Goal: Communication & Community: Answer question/provide support

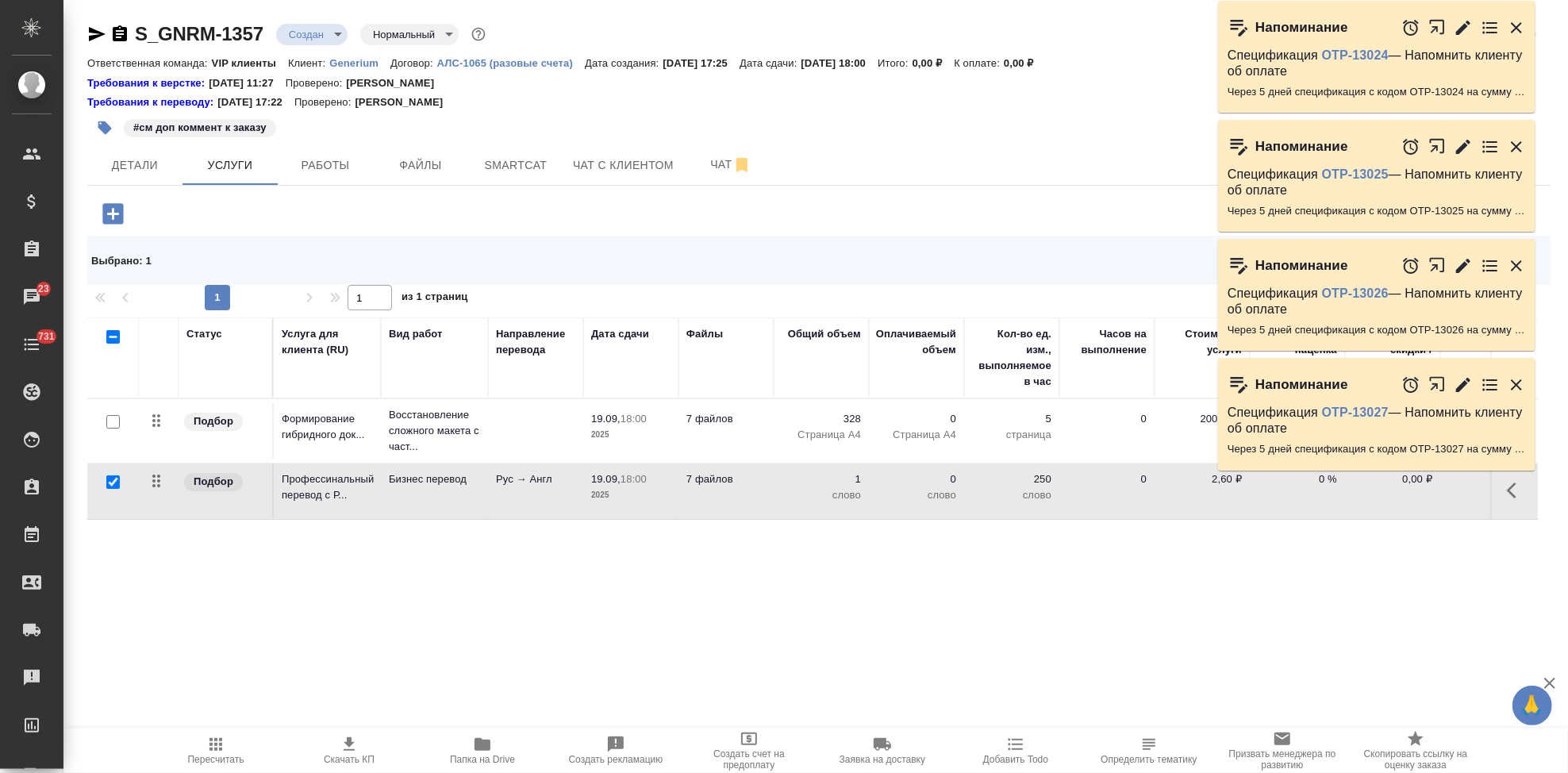
click at [1517, 389] on icon "button" at bounding box center [1516, 384] width 19 height 19
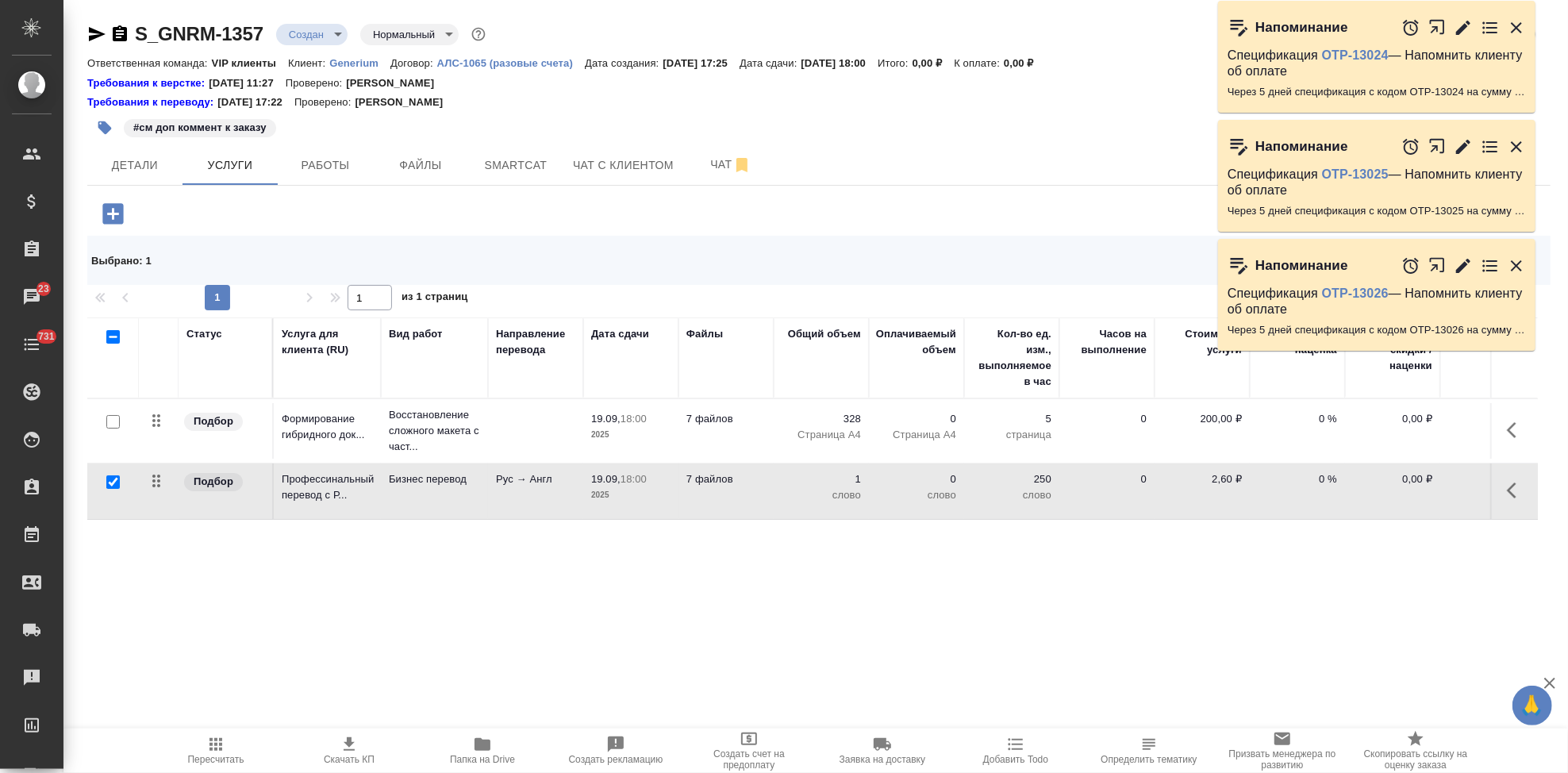
click at [1516, 257] on icon "button" at bounding box center [1516, 266] width 19 height 19
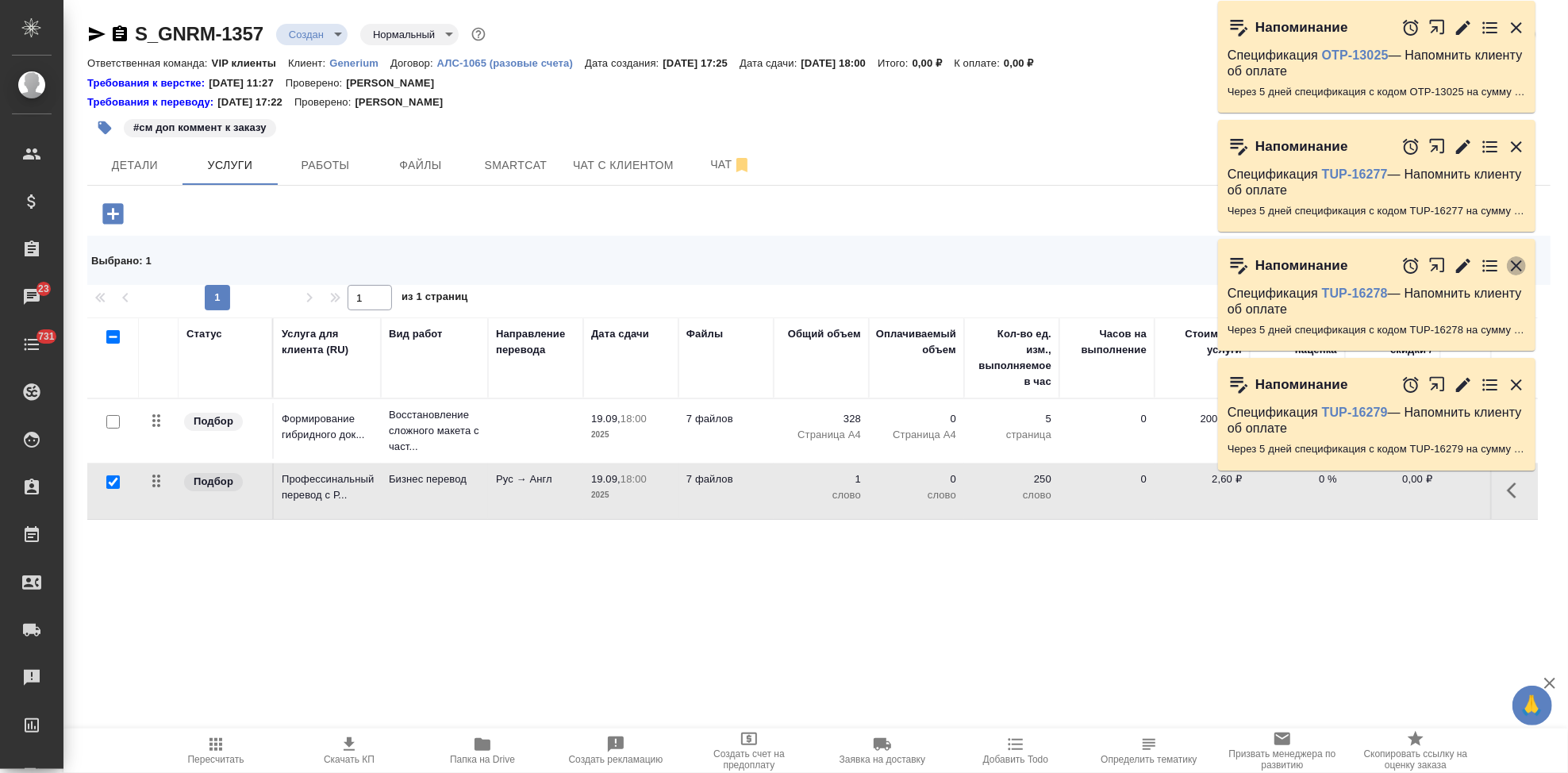
click at [1516, 262] on icon "button" at bounding box center [1516, 266] width 19 height 19
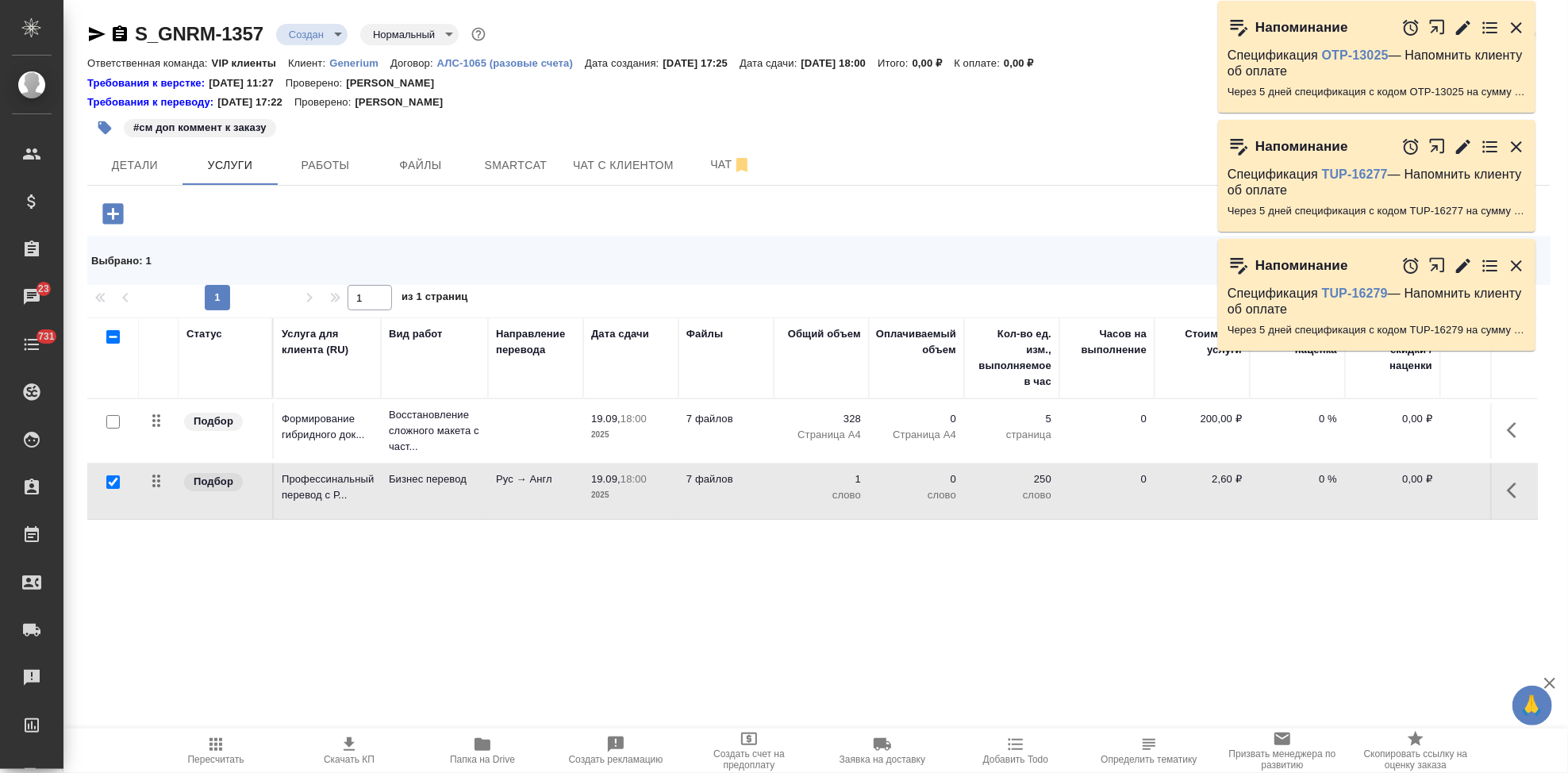
click at [1516, 138] on icon "button" at bounding box center [1516, 147] width 19 height 19
click at [1516, 30] on icon "button" at bounding box center [1516, 28] width 19 height 19
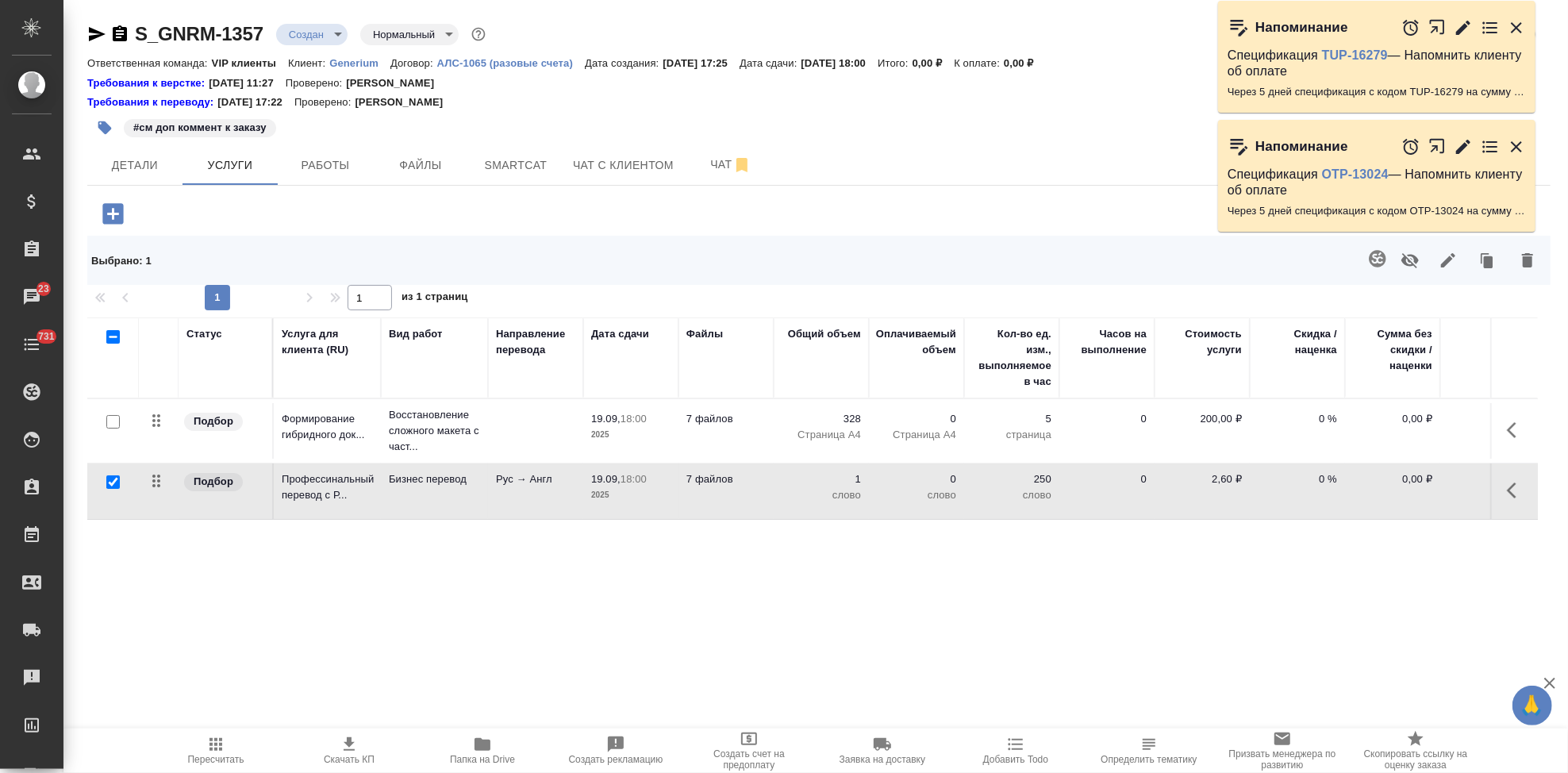
click at [1518, 29] on icon "button" at bounding box center [1516, 27] width 11 height 11
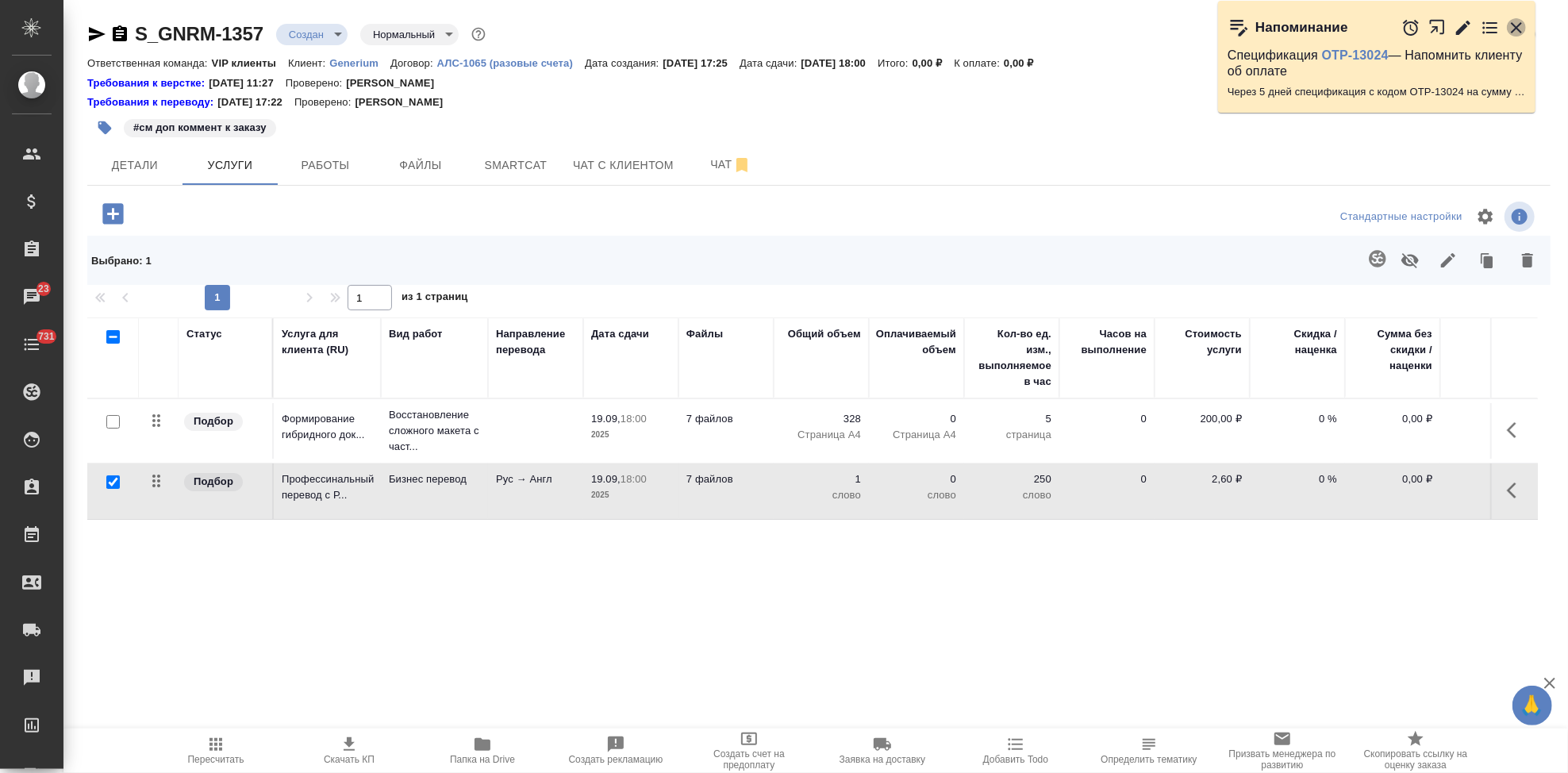
click at [1517, 30] on icon "button" at bounding box center [1516, 27] width 11 height 11
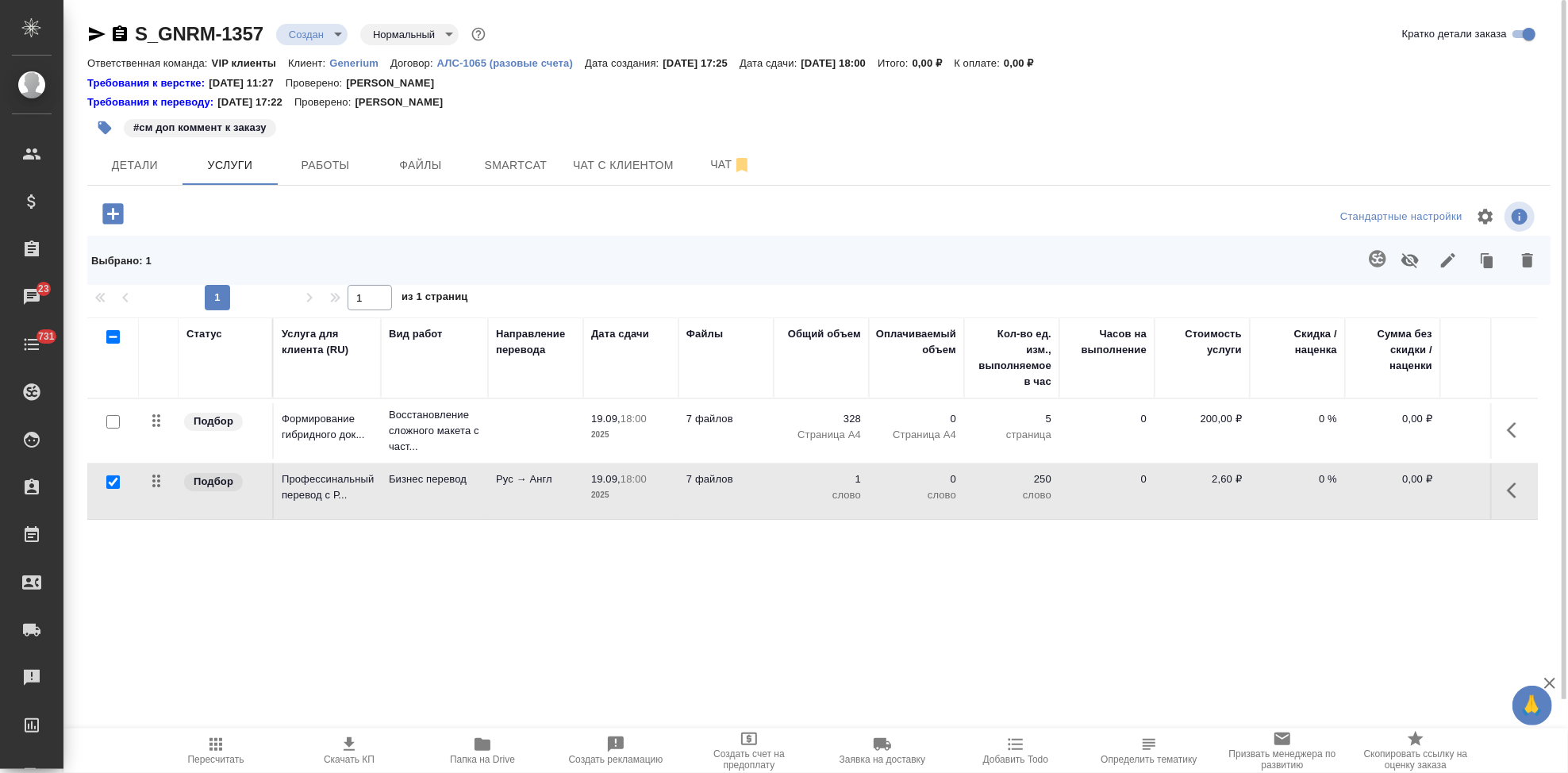
click at [1518, 493] on icon "button" at bounding box center [1516, 490] width 19 height 19
click at [1431, 495] on icon "button" at bounding box center [1426, 490] width 19 height 19
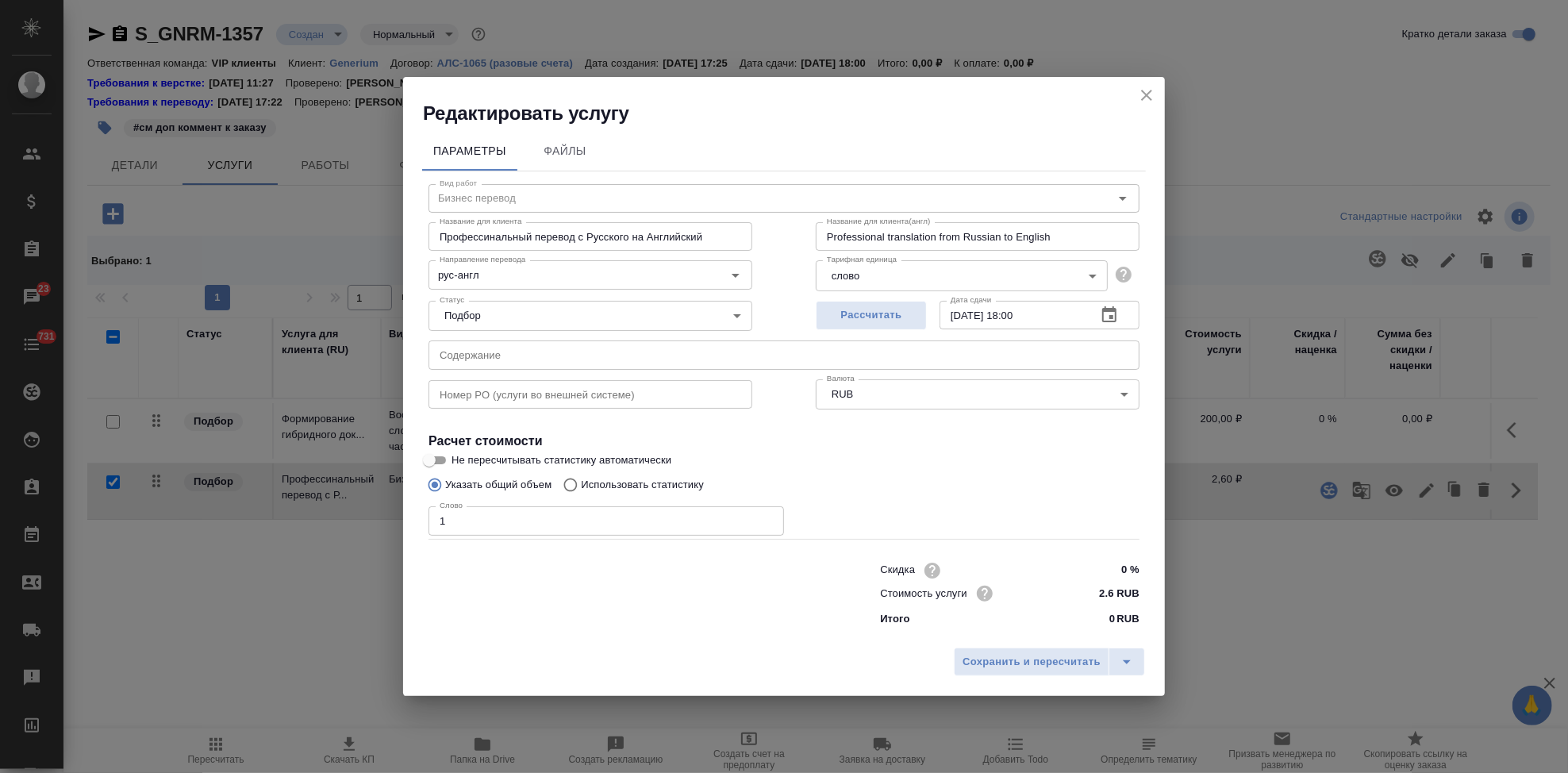
click at [574, 487] on input "Использовать статистику" at bounding box center [568, 485] width 25 height 30
radio input "true"
radio input "false"
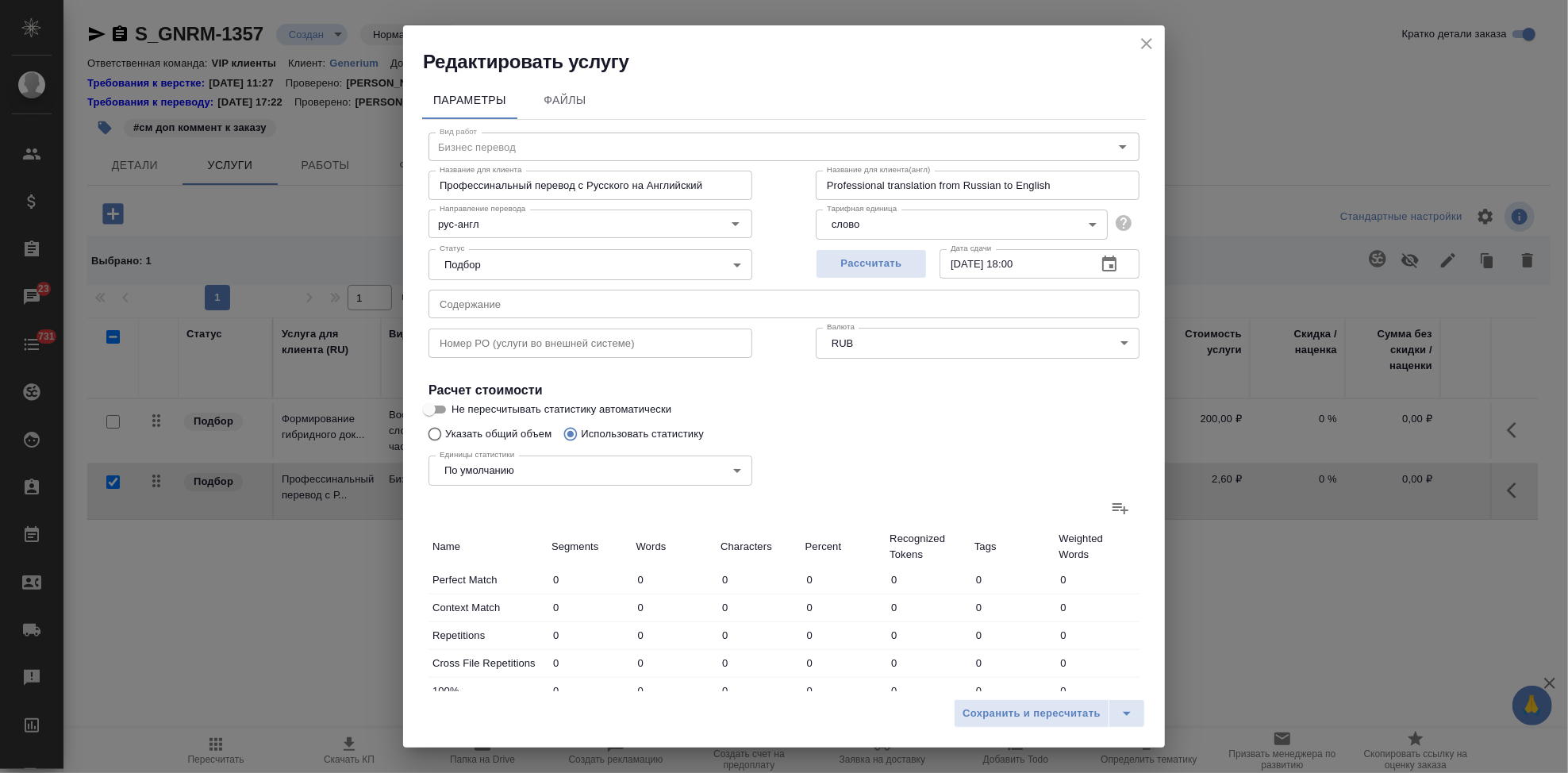
click at [1111, 501] on icon at bounding box center [1120, 508] width 19 height 19
click at [0, 0] on input "file" at bounding box center [0, 0] width 0 height 0
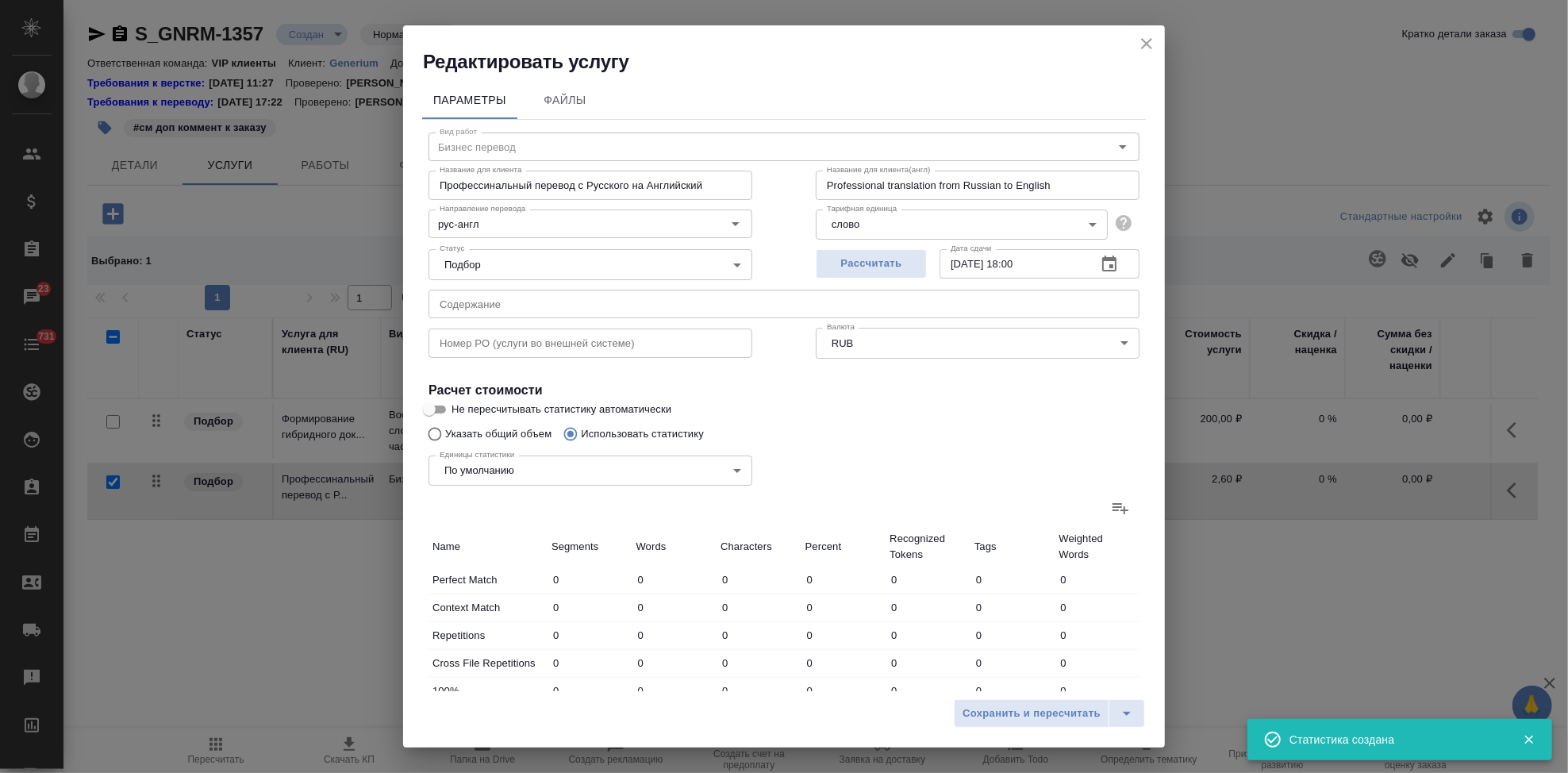
type input "2224"
type input "4811"
type input "37348"
type input "1705"
type input "4305"
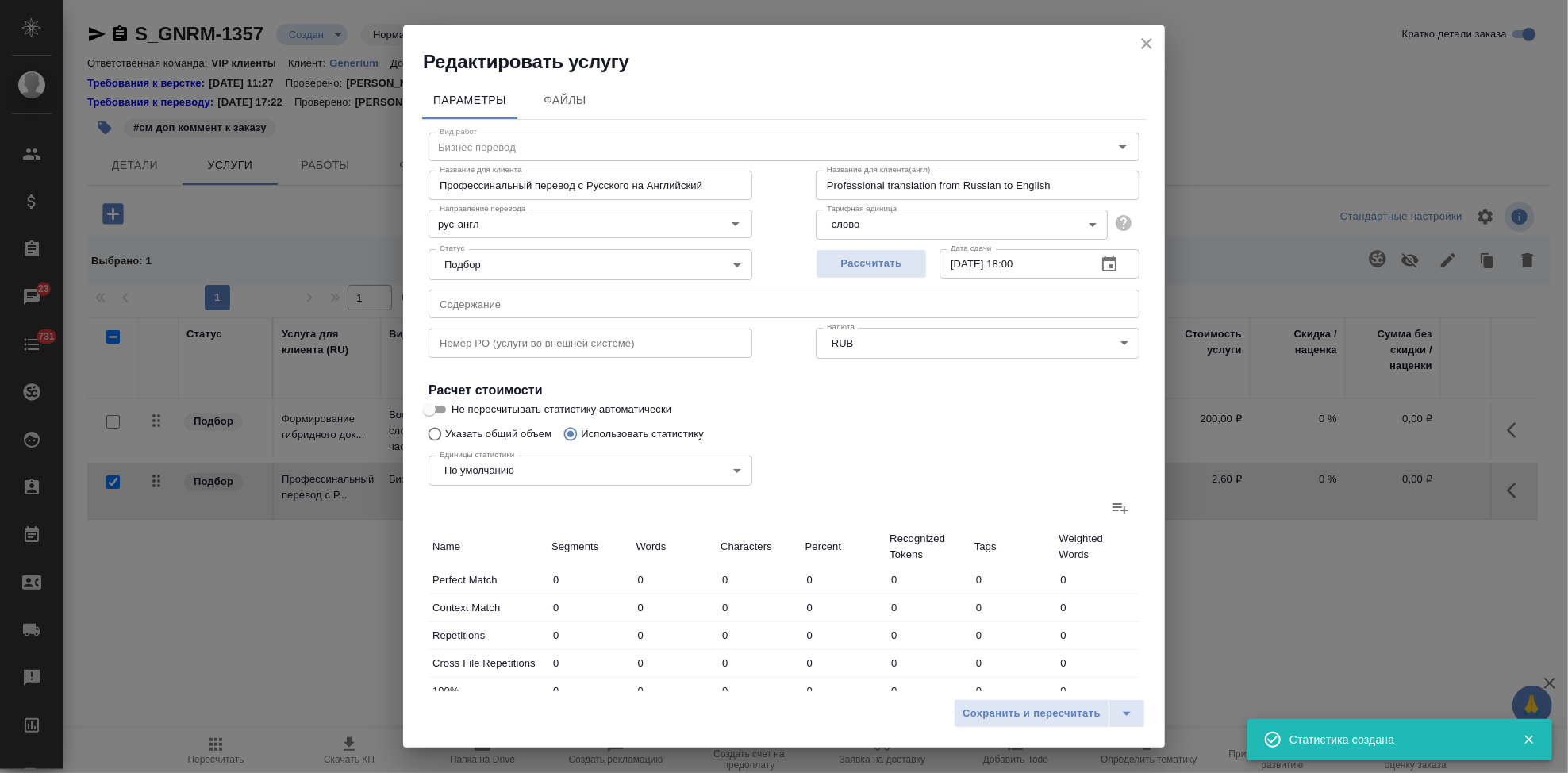
type input "25003"
type input "745"
type input "1220"
type input "6906"
type input "3883"
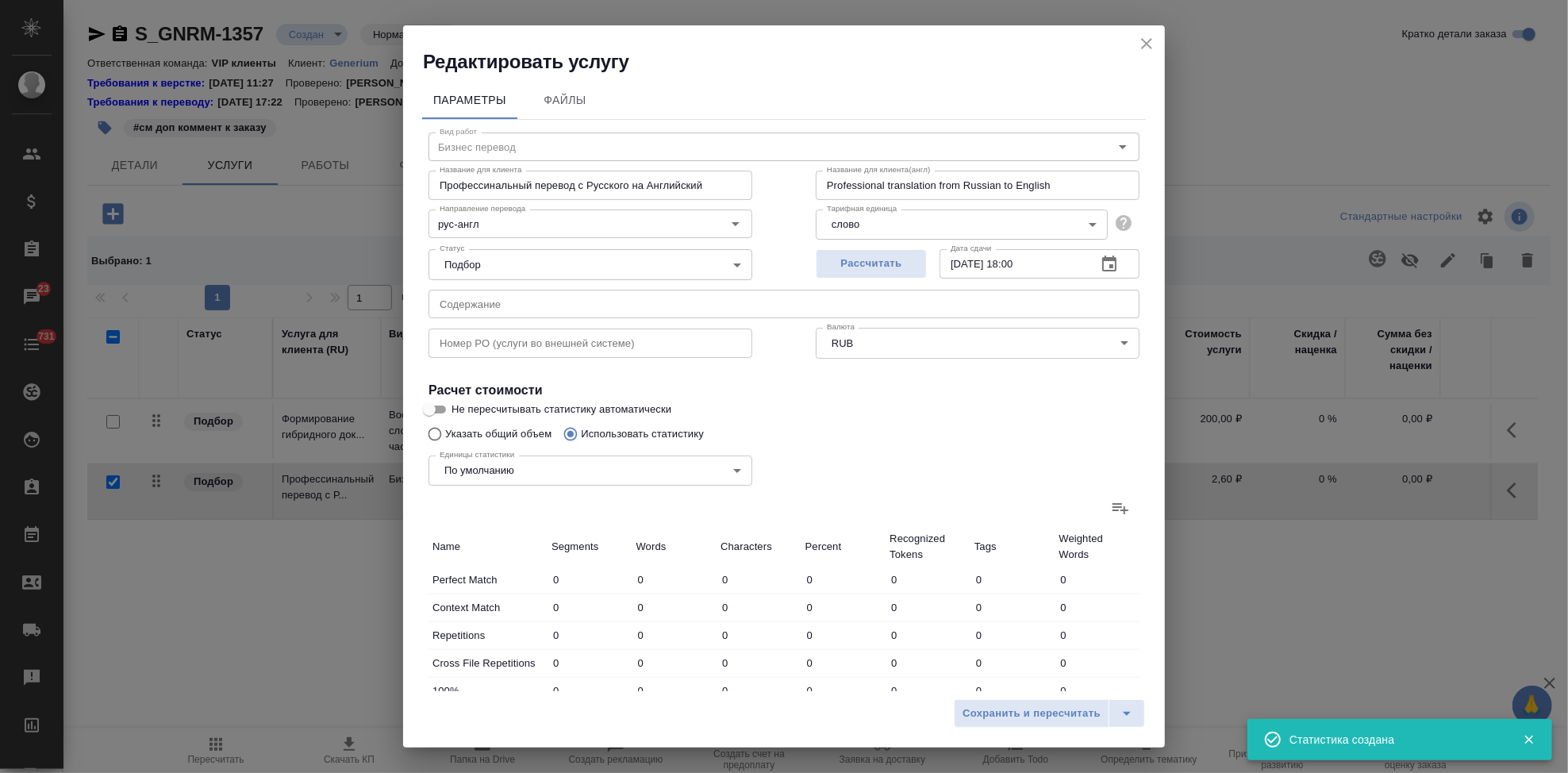
type input "8862"
type input "59847"
type input "1308"
type input "4476"
type input "28256"
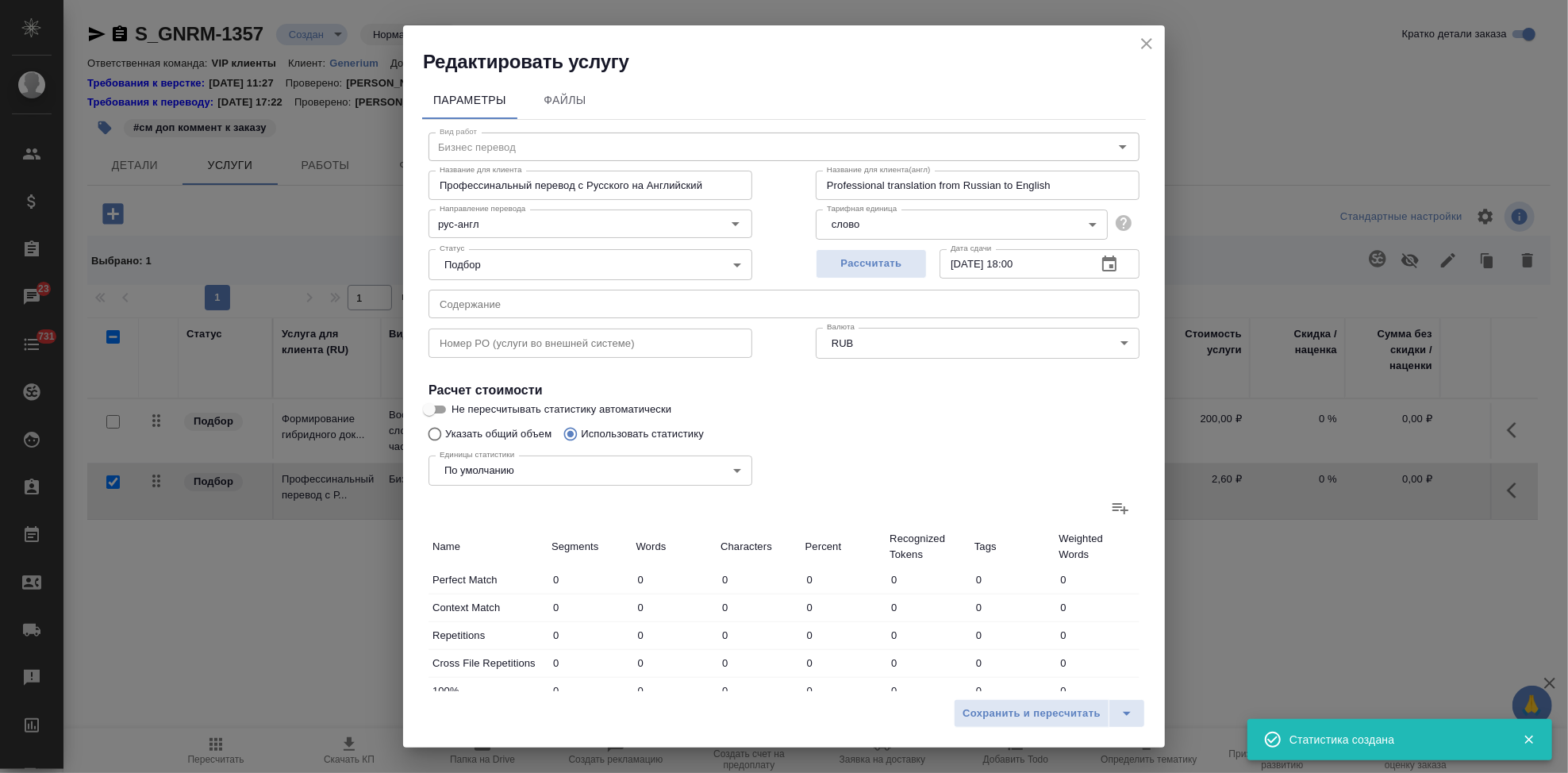
type input "466"
type input "3327"
type input "22791"
type input "703"
type input "3436"
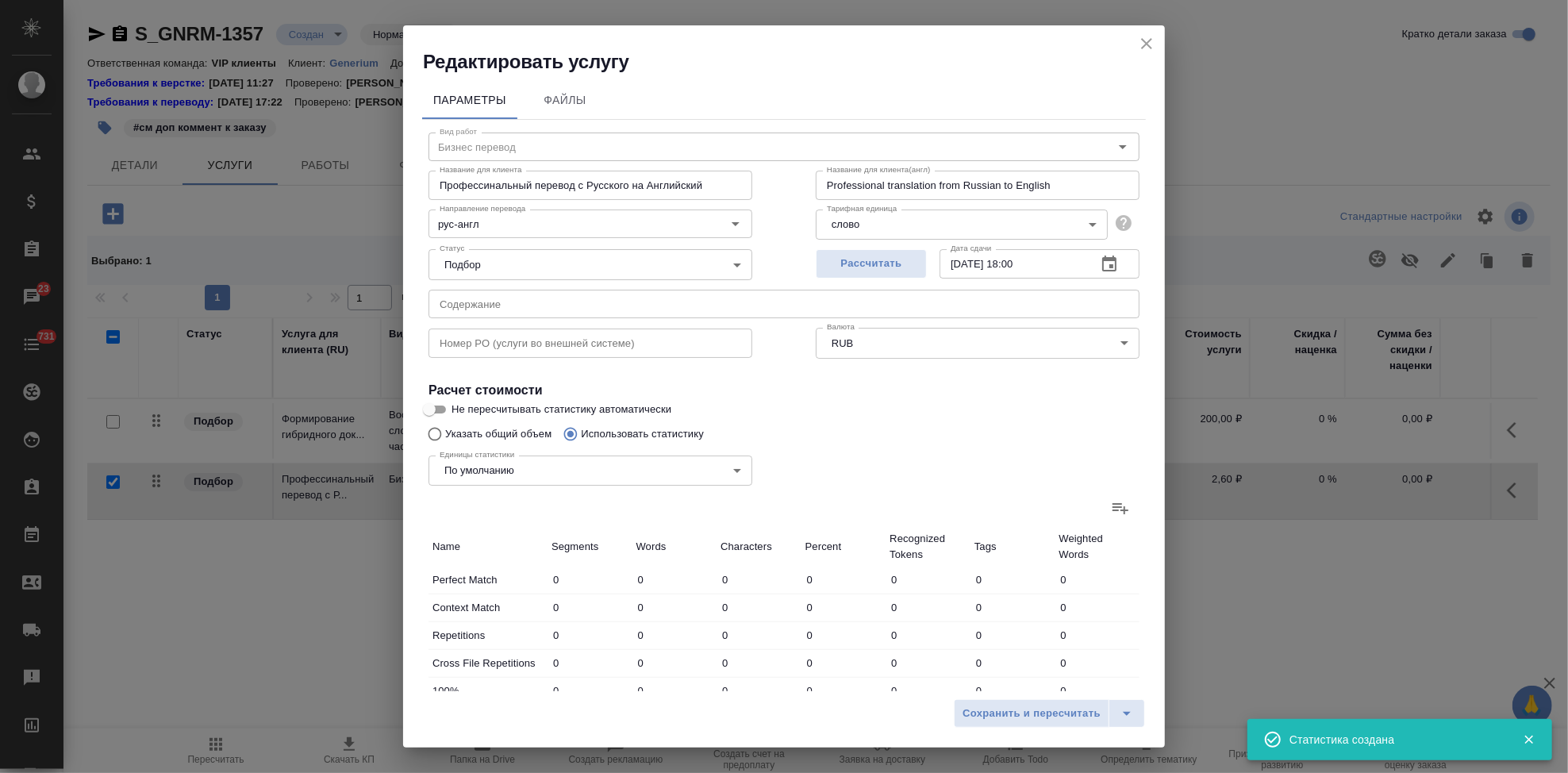
type input "24405"
type input "6591"
type input "31200"
type input "178131"
type input "15172"
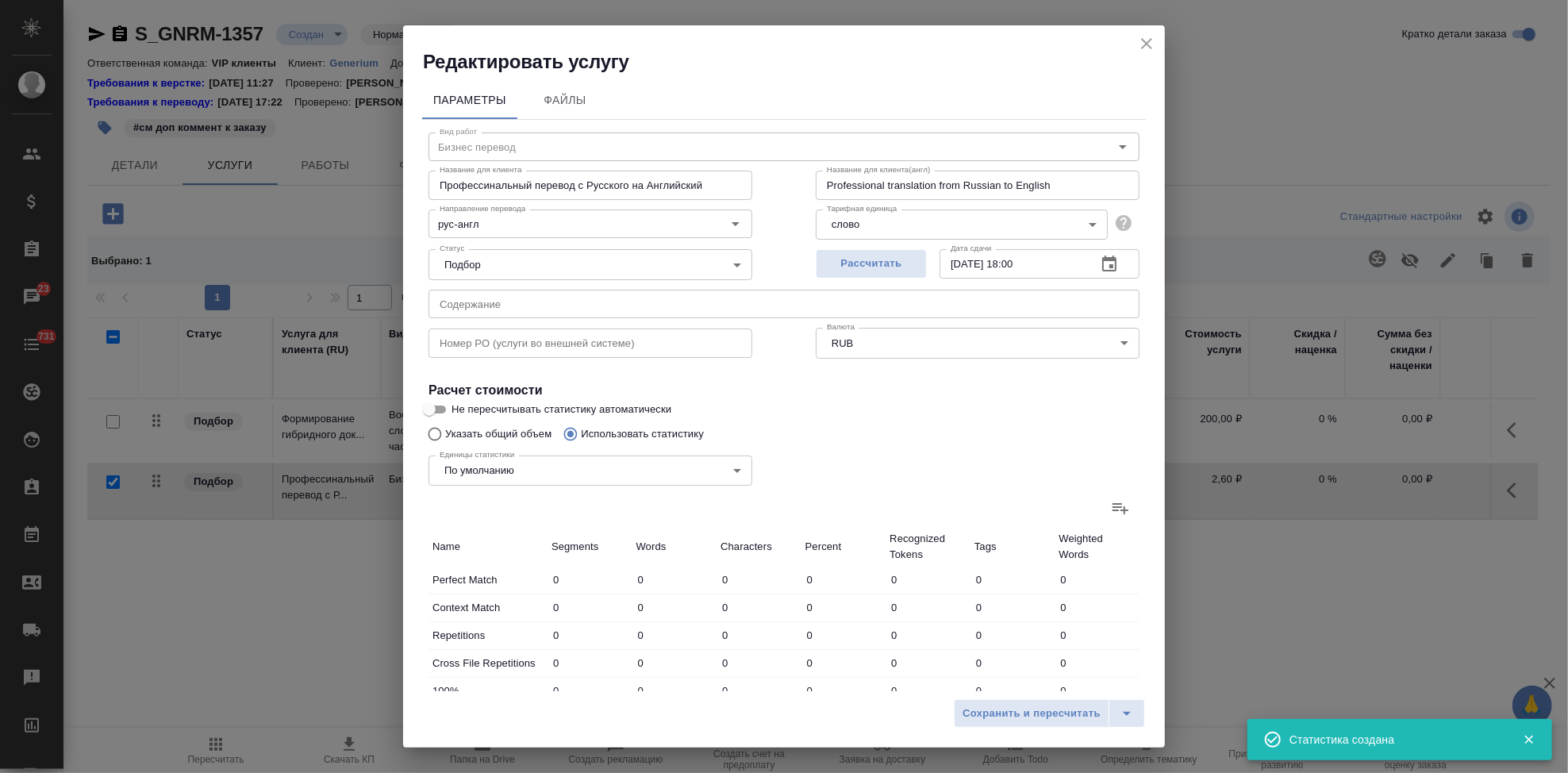
type input "56108"
type input "350776"
type input "17622"
type input "61633"
type input "382685"
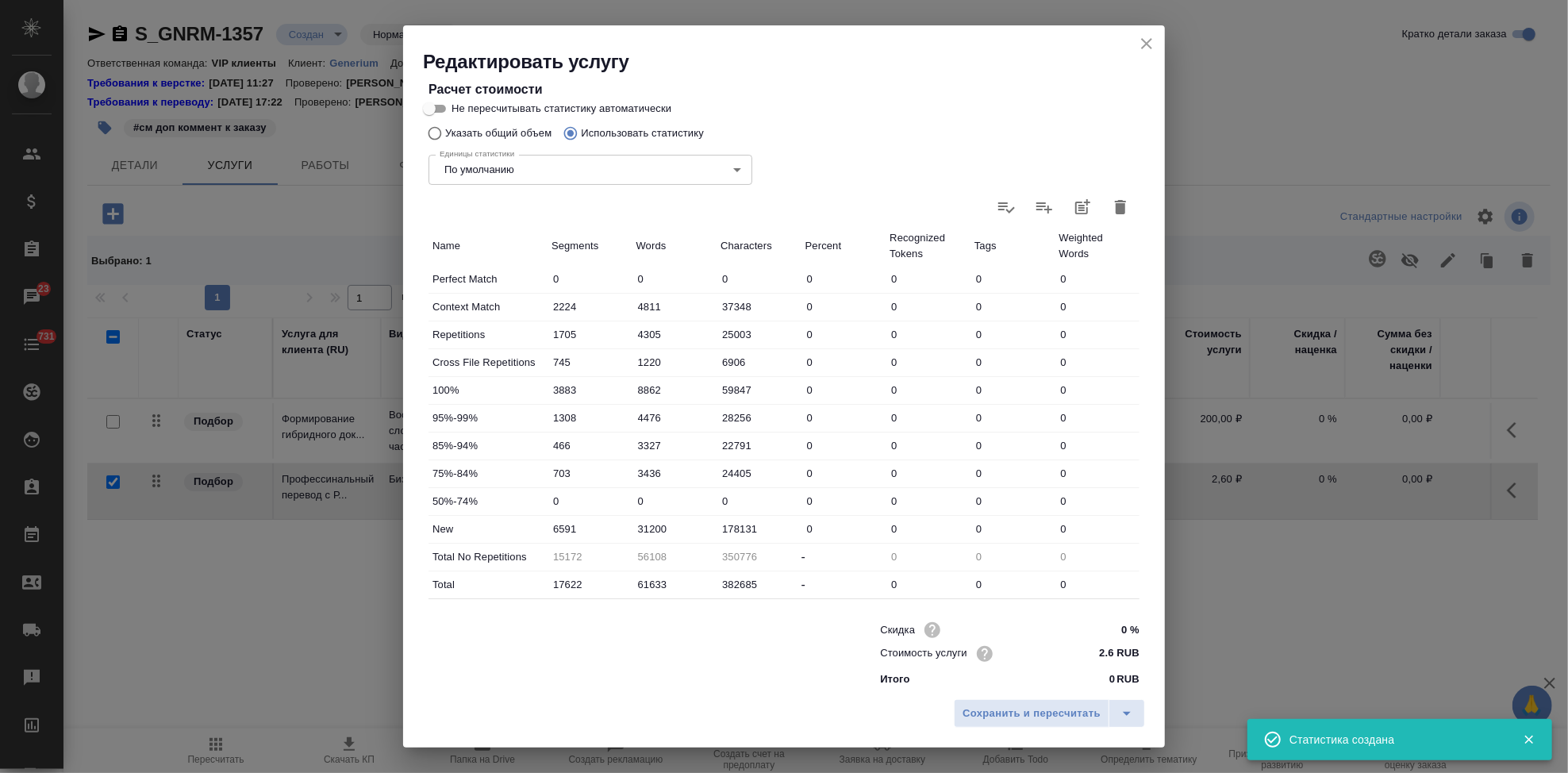
scroll to position [308, 0]
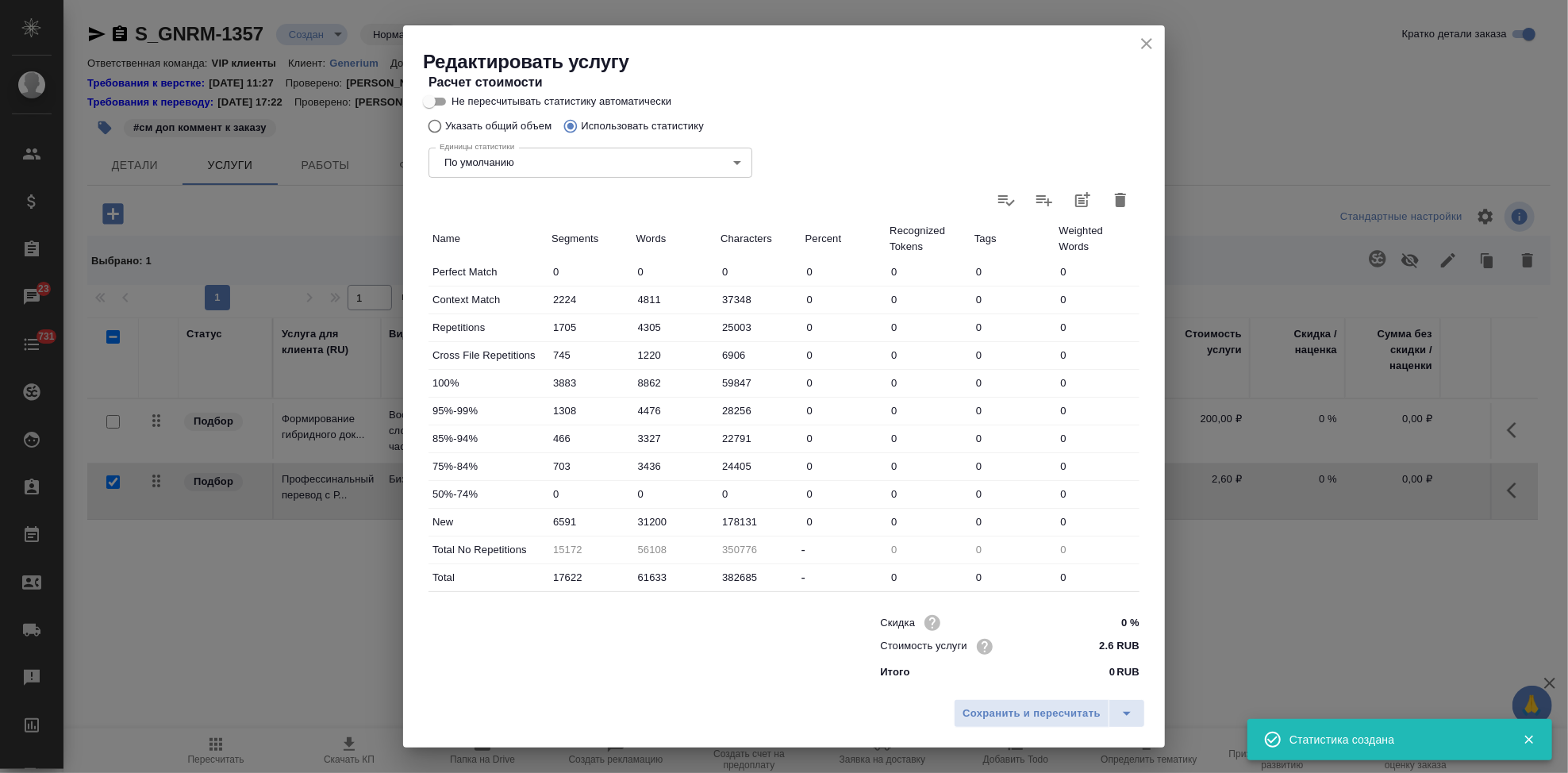
click at [678, 522] on input "31200" at bounding box center [675, 521] width 85 height 23
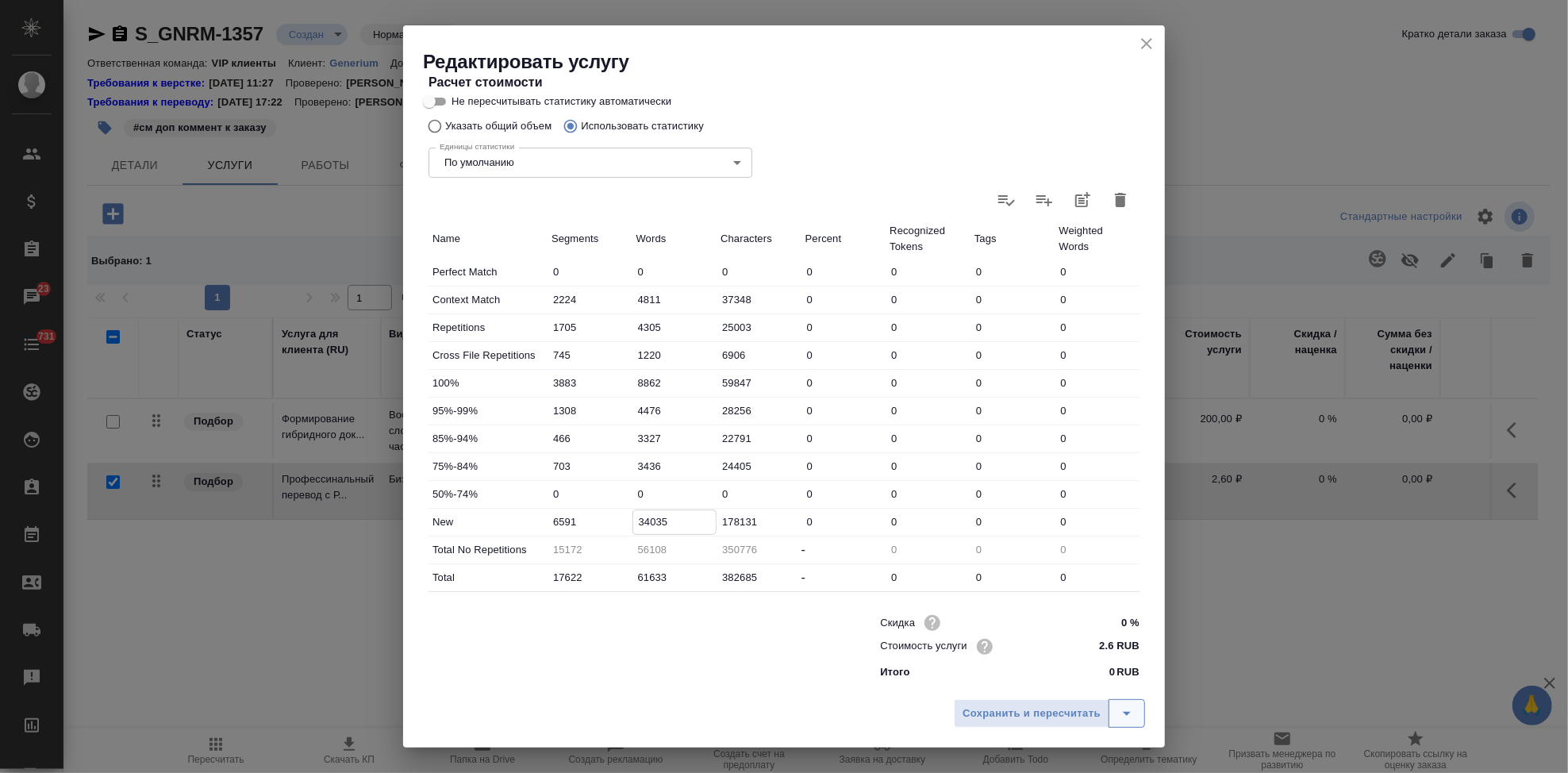
type input "34035"
click at [1129, 715] on icon "split button" at bounding box center [1126, 713] width 19 height 19
click at [1037, 688] on li "Сохранить" at bounding box center [1051, 680] width 191 height 25
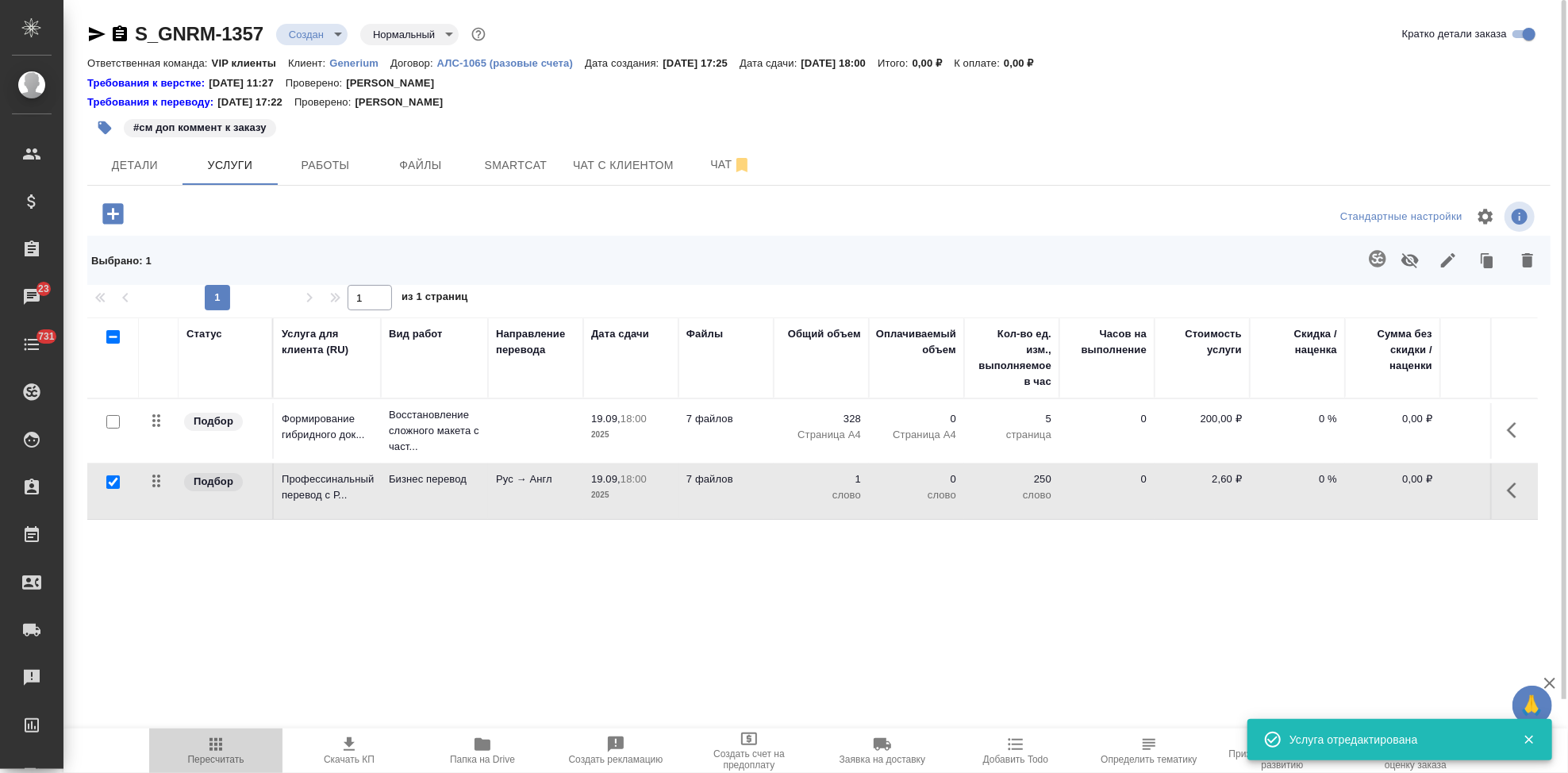
click at [214, 755] on span "Пересчитать" at bounding box center [216, 759] width 57 height 11
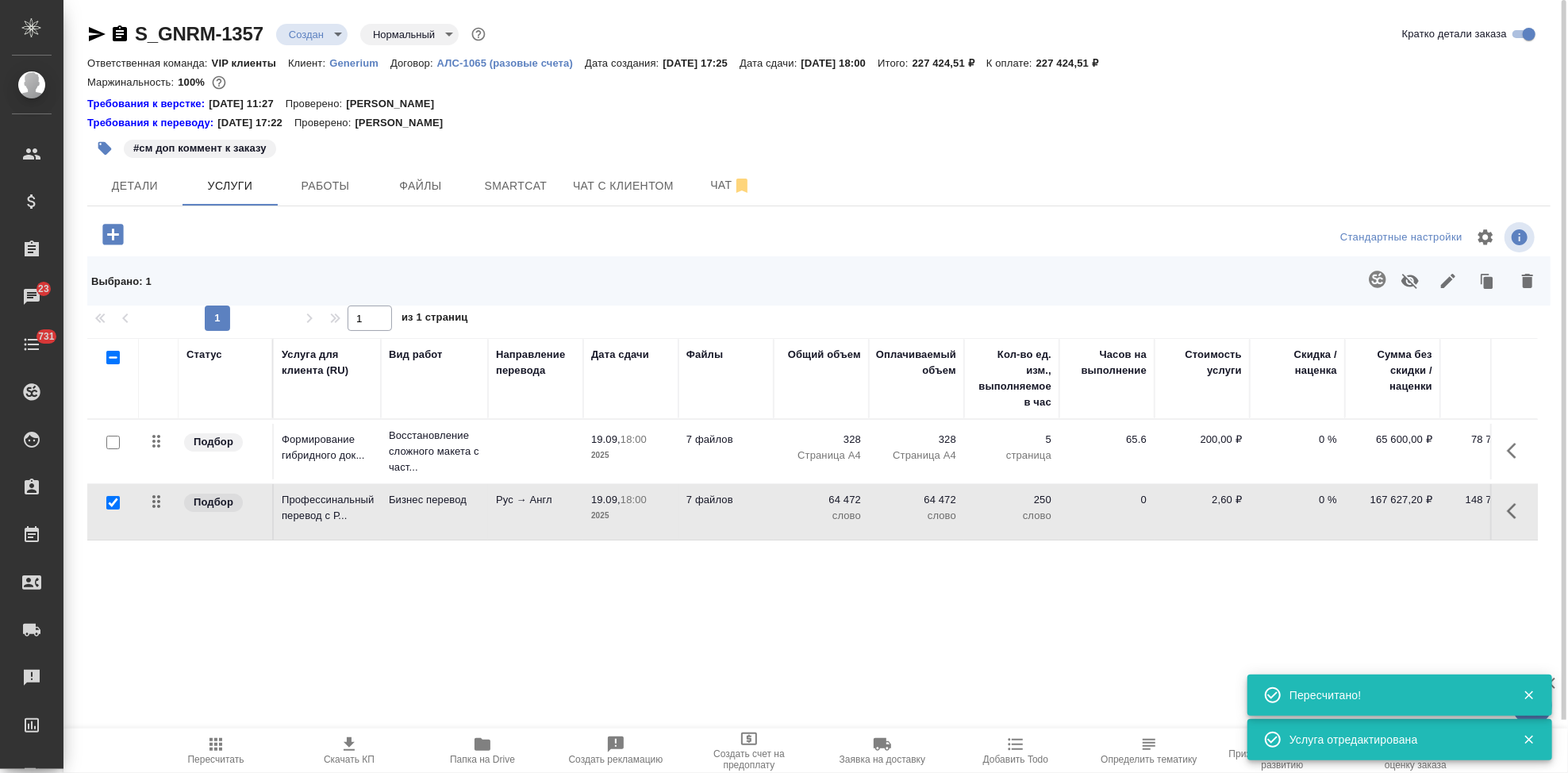
click at [102, 36] on icon "button" at bounding box center [96, 34] width 19 height 19
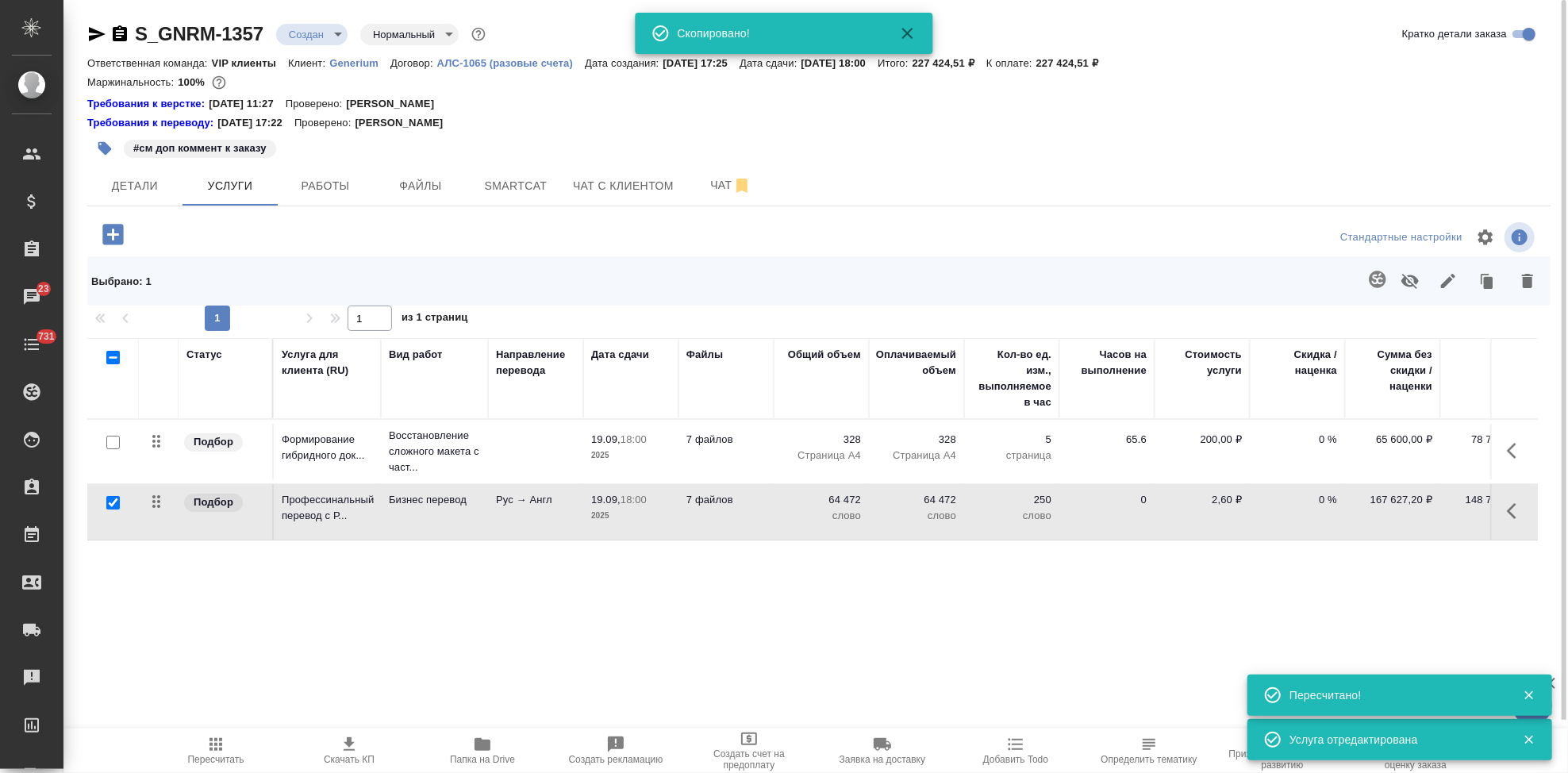
click at [1215, 439] on p "200,00 ₽" at bounding box center [1202, 439] width 79 height 16
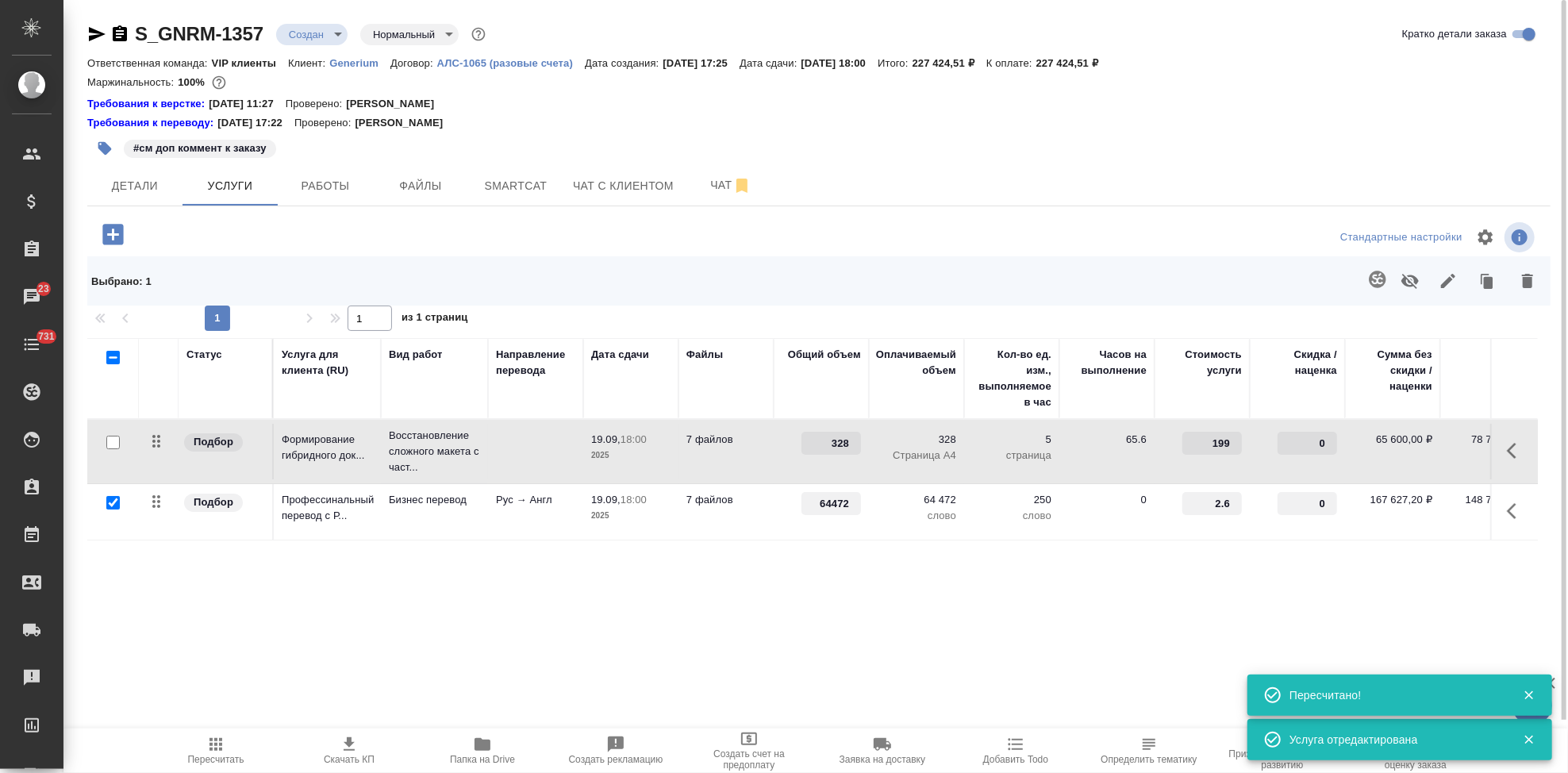
click at [1233, 445] on input "199" at bounding box center [1212, 443] width 59 height 23
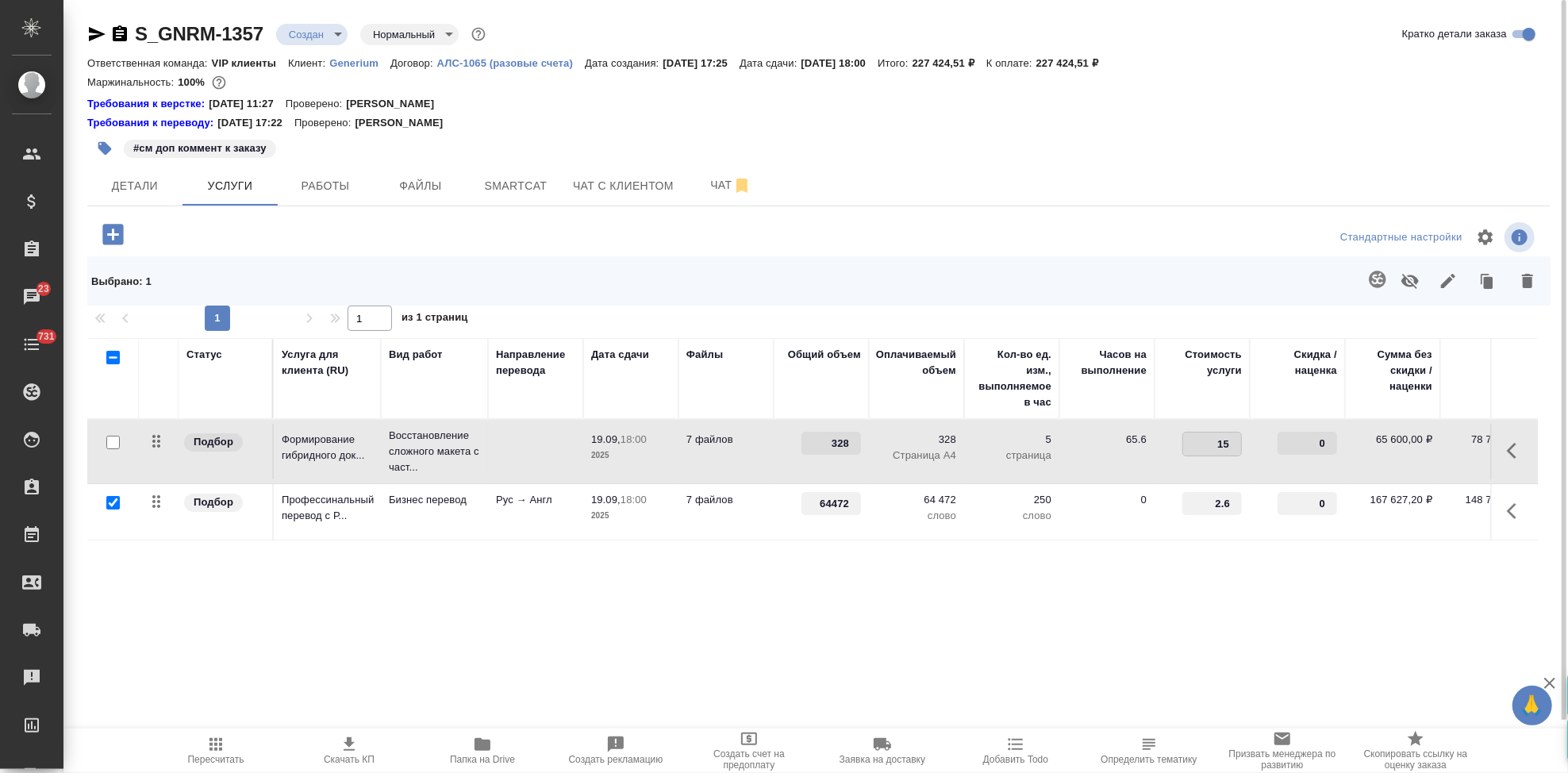
type input "155"
click at [1188, 563] on div "Статус Услуга для клиента (RU) Вид работ Направление перевода Дата сдачи Файлы …" at bounding box center [812, 509] width 1451 height 341
click at [1234, 504] on input "3.6" at bounding box center [1212, 504] width 58 height 23
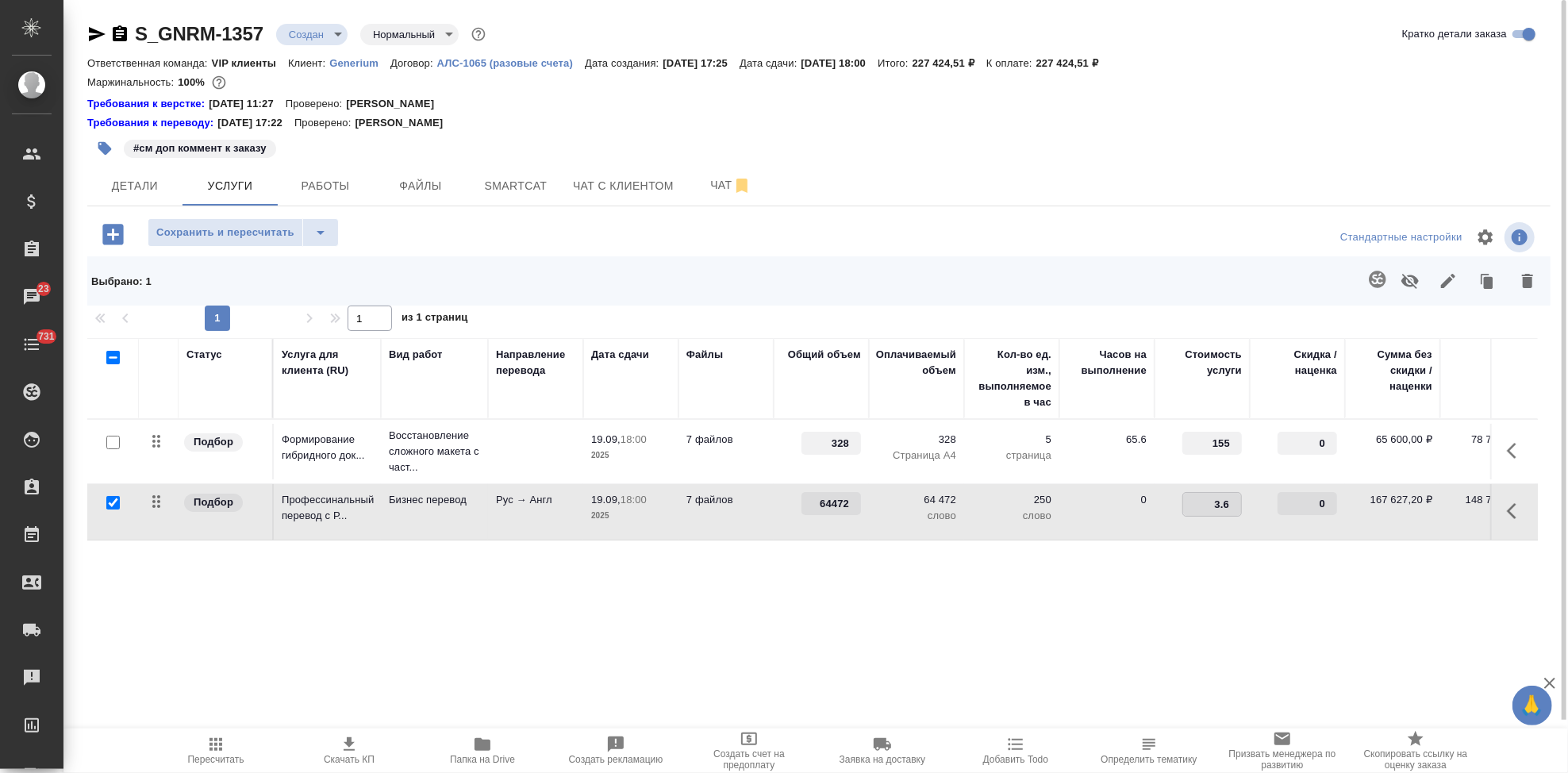
click at [1217, 507] on input "3.6" at bounding box center [1212, 504] width 58 height 23
type input "2.4"
click at [926, 585] on div "Статус Услуга для клиента (RU) Вид работ Направление перевода Дата сдачи Файлы …" at bounding box center [812, 509] width 1451 height 341
click at [214, 240] on span "Сохранить и пересчитать" at bounding box center [225, 233] width 138 height 19
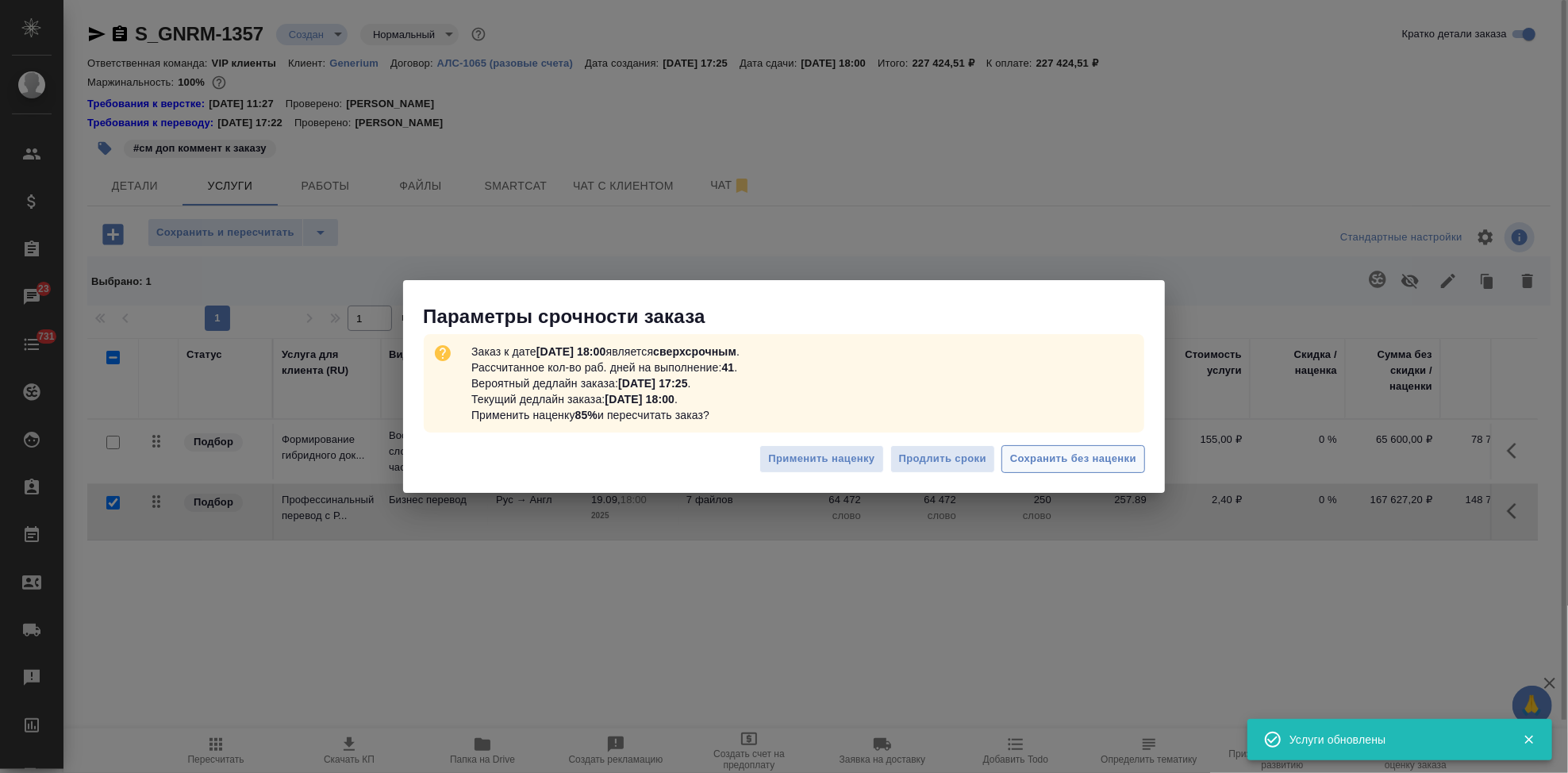
click at [1017, 460] on span "Сохранить без наценки" at bounding box center [1072, 460] width 126 height 19
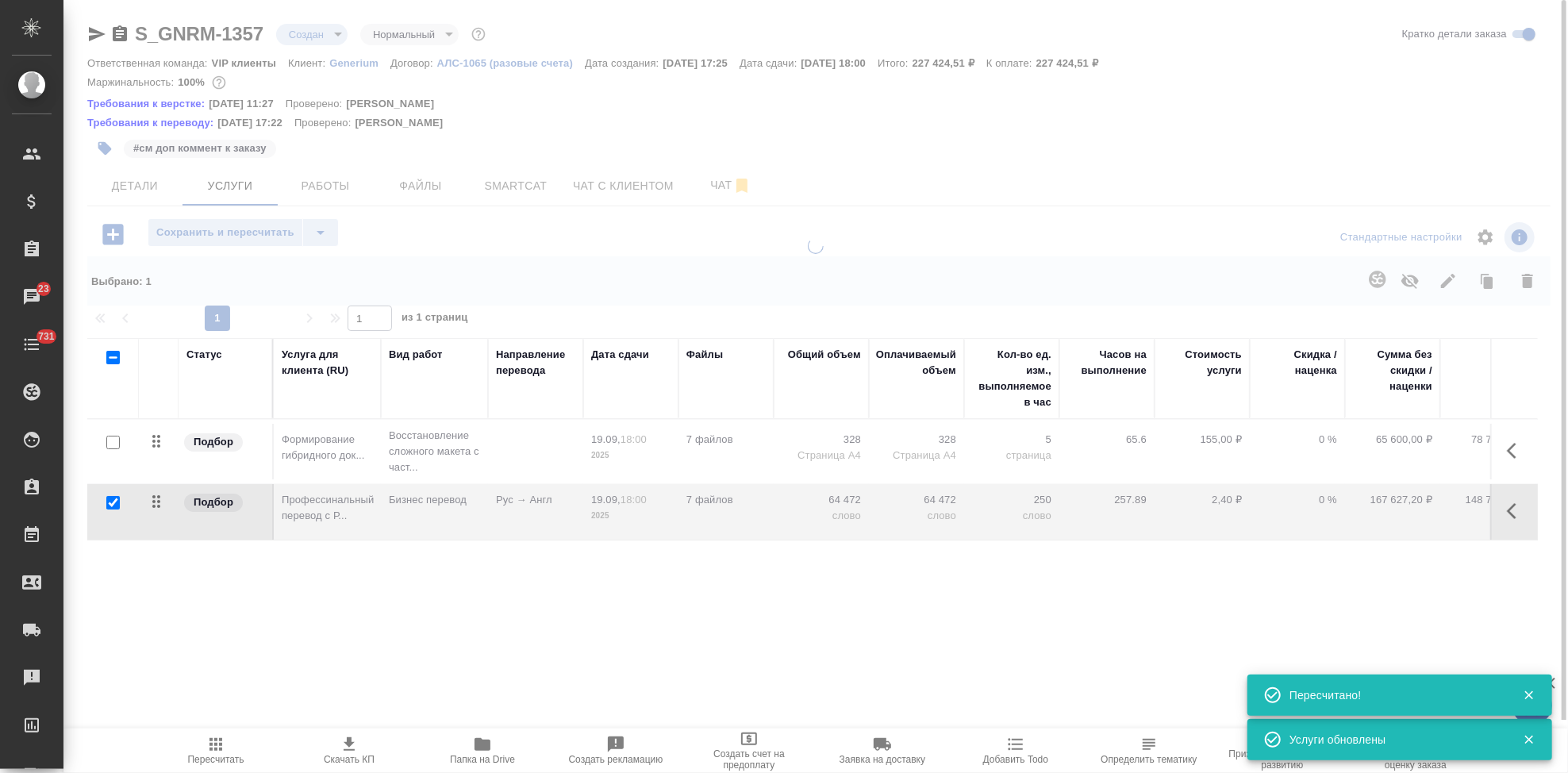
type input "urgent"
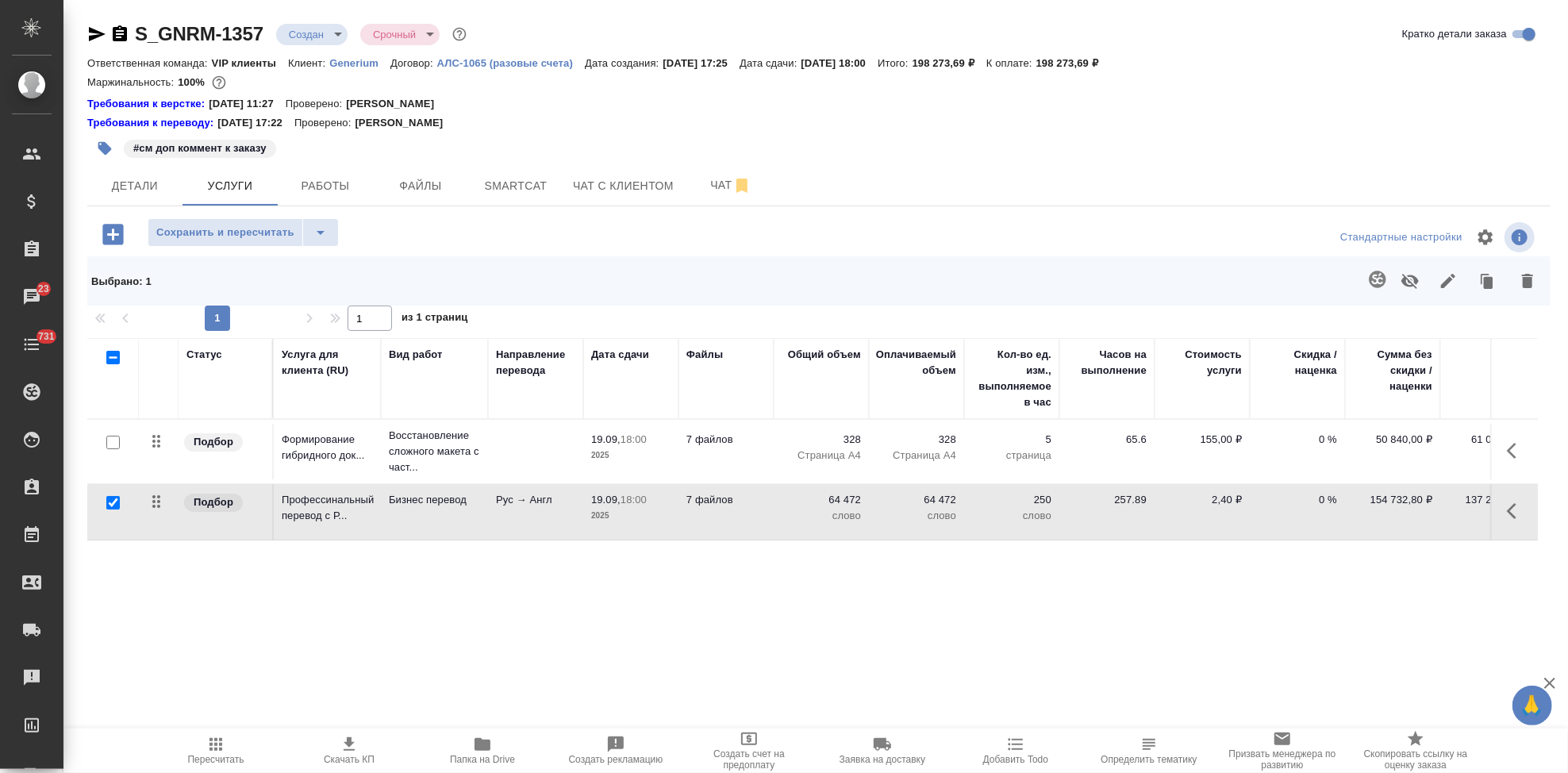
click at [209, 750] on icon "button" at bounding box center [215, 744] width 13 height 13
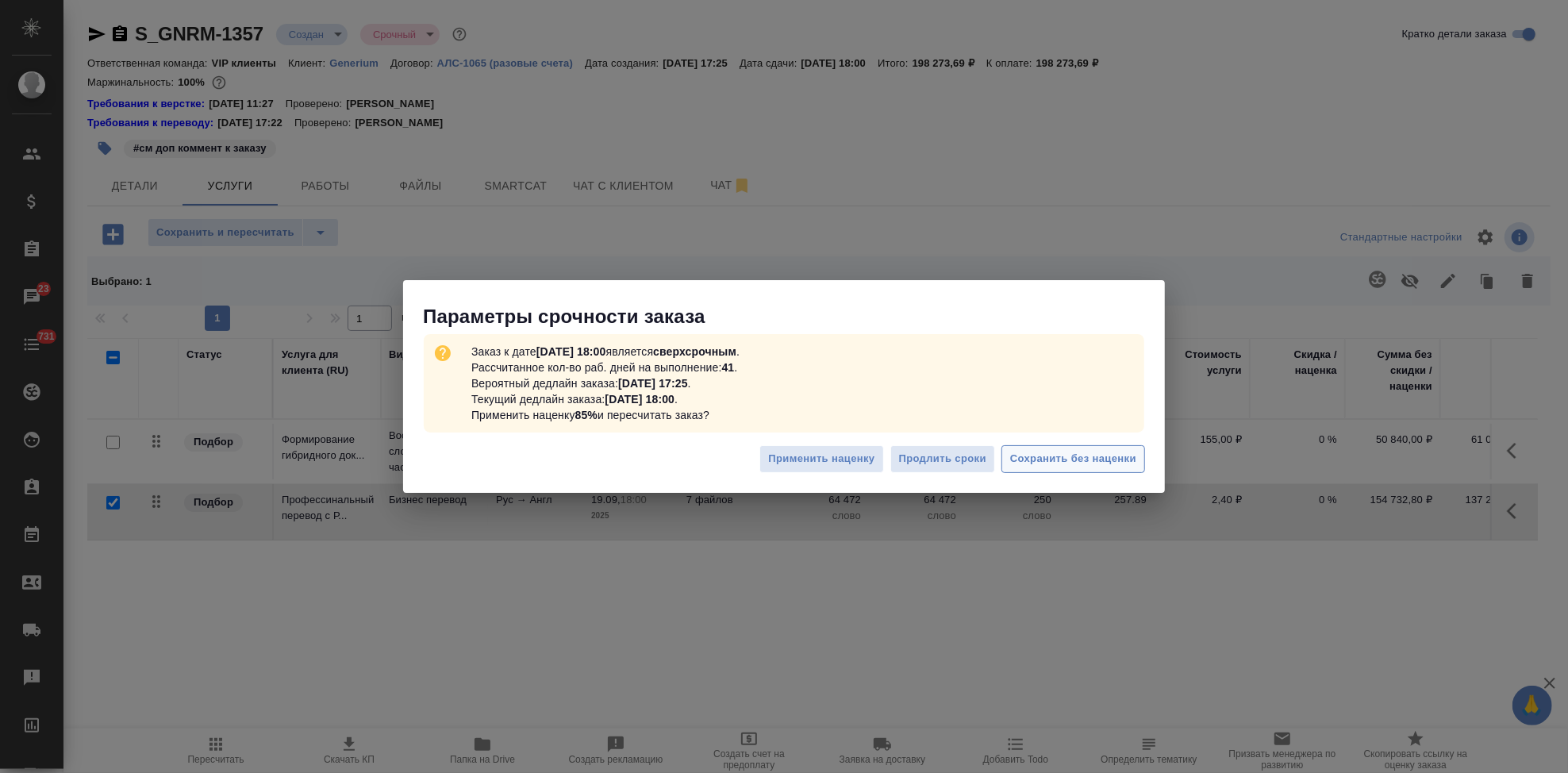
click at [1066, 457] on span "Сохранить без наценки" at bounding box center [1072, 460] width 126 height 19
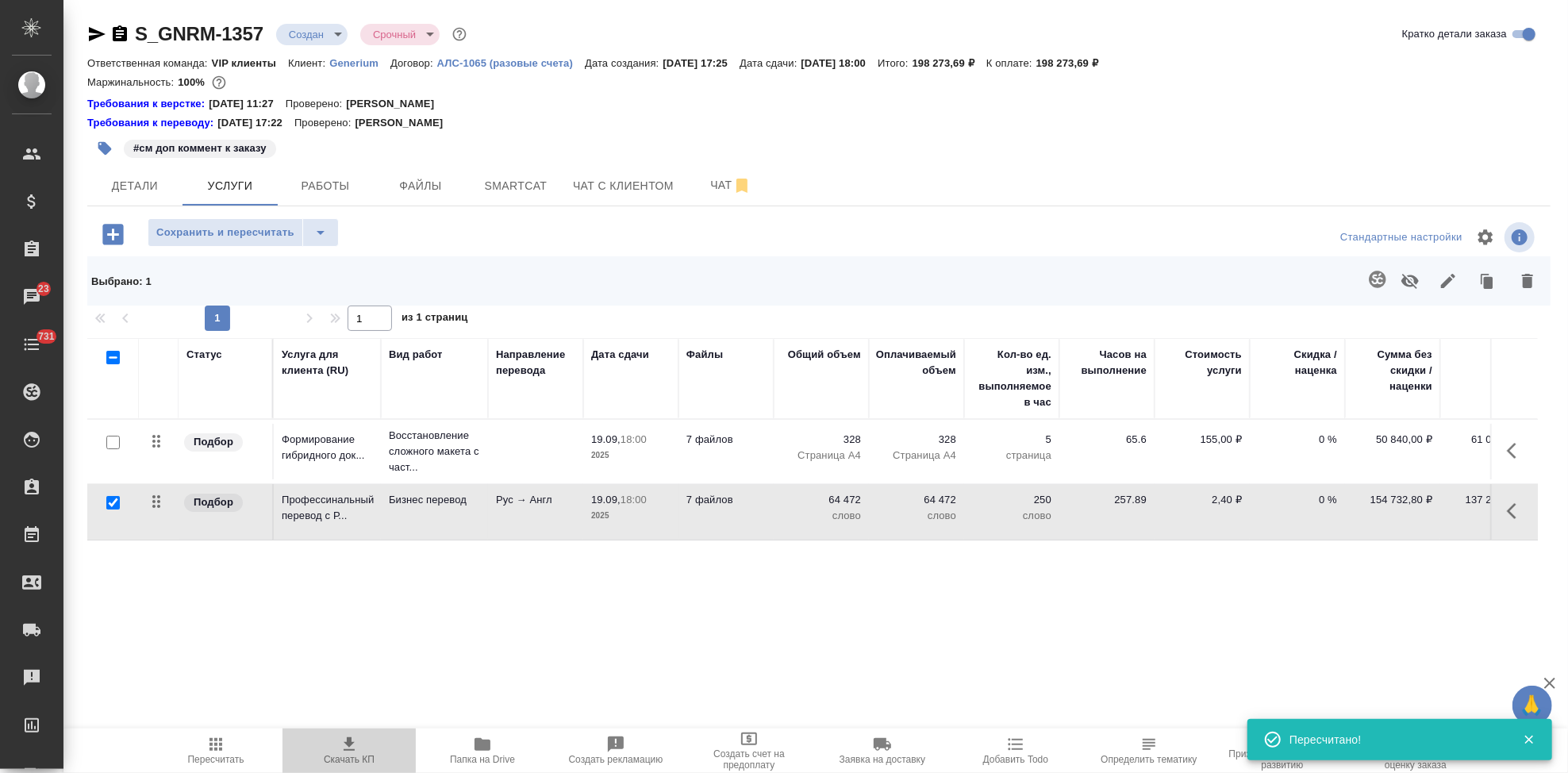
click at [352, 757] on span "Скачать КП" at bounding box center [349, 759] width 51 height 11
click at [1327, 443] on p "0 %" at bounding box center [1297, 439] width 79 height 16
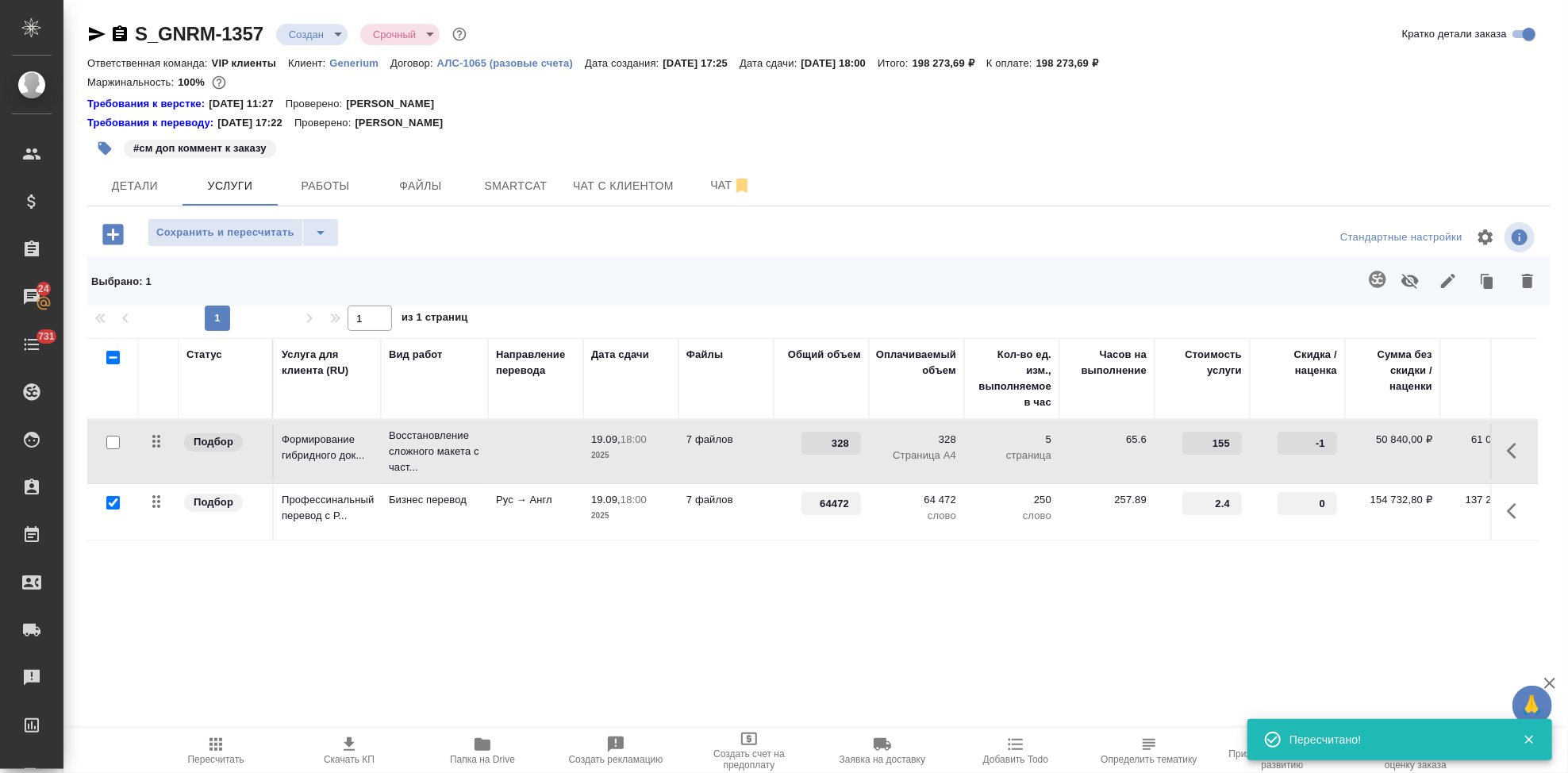
type input "-1"
click at [1331, 446] on input "-1" at bounding box center [1307, 443] width 59 height 23
type input "-30"
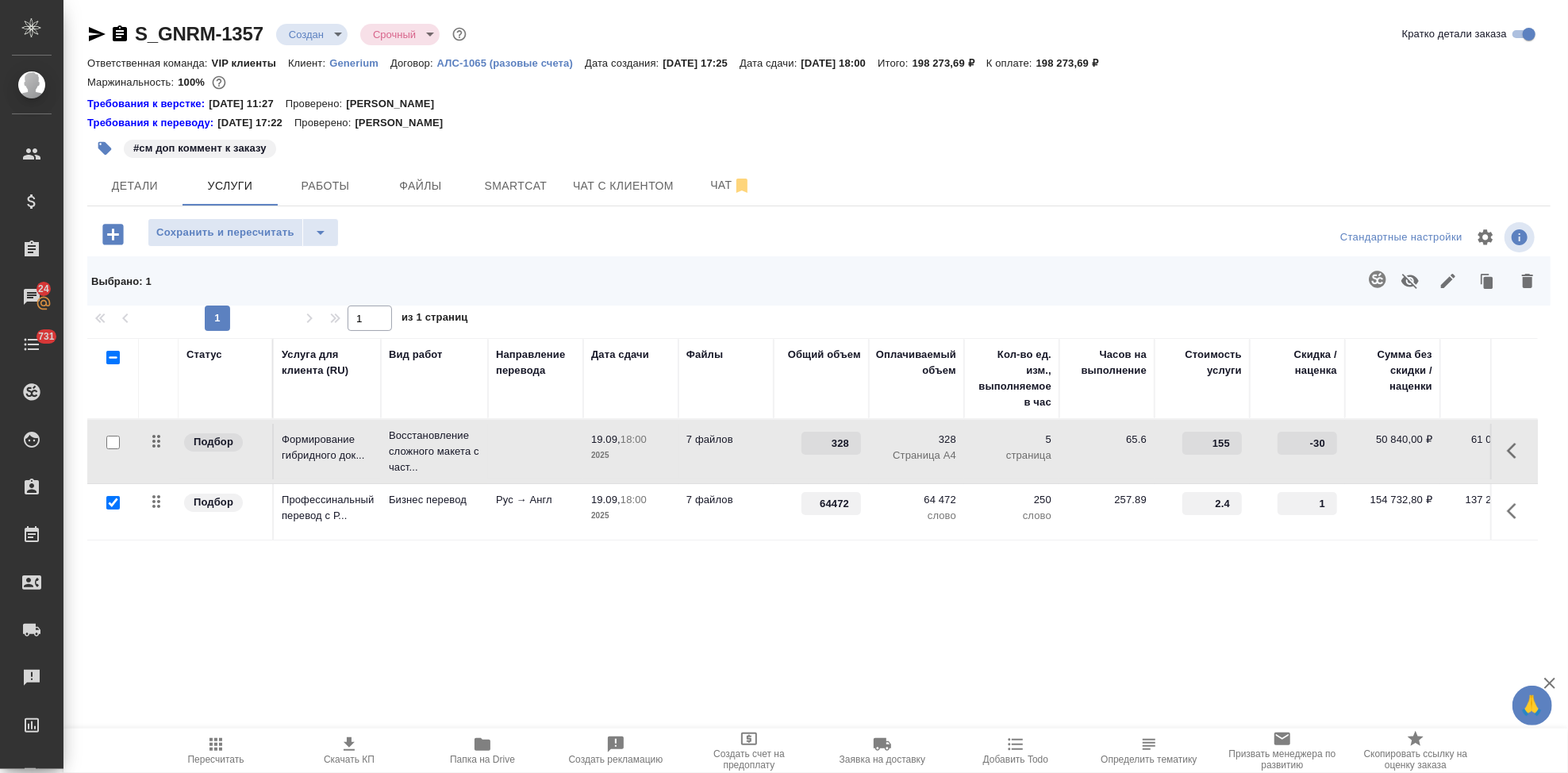
type input "1"
click at [1329, 504] on input "1" at bounding box center [1307, 504] width 59 height 23
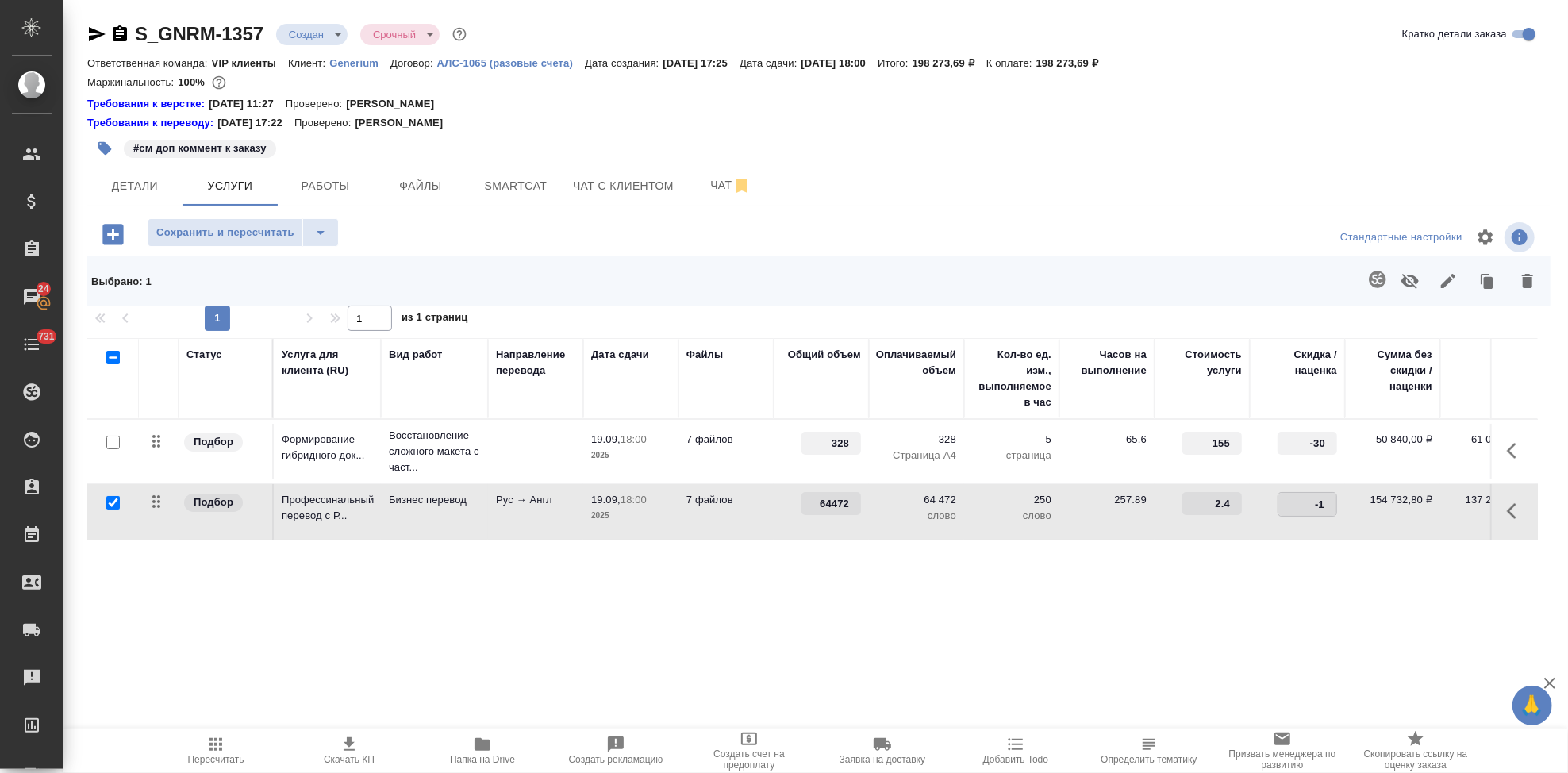
click at [1329, 508] on input "-1" at bounding box center [1307, 504] width 58 height 23
type input "-2"
click at [1329, 508] on input "-2" at bounding box center [1307, 504] width 58 height 23
type input "-30"
click at [996, 645] on div "Статус Услуга для клиента (RU) Вид работ Направление перевода Дата сдачи Файлы …" at bounding box center [812, 509] width 1451 height 341
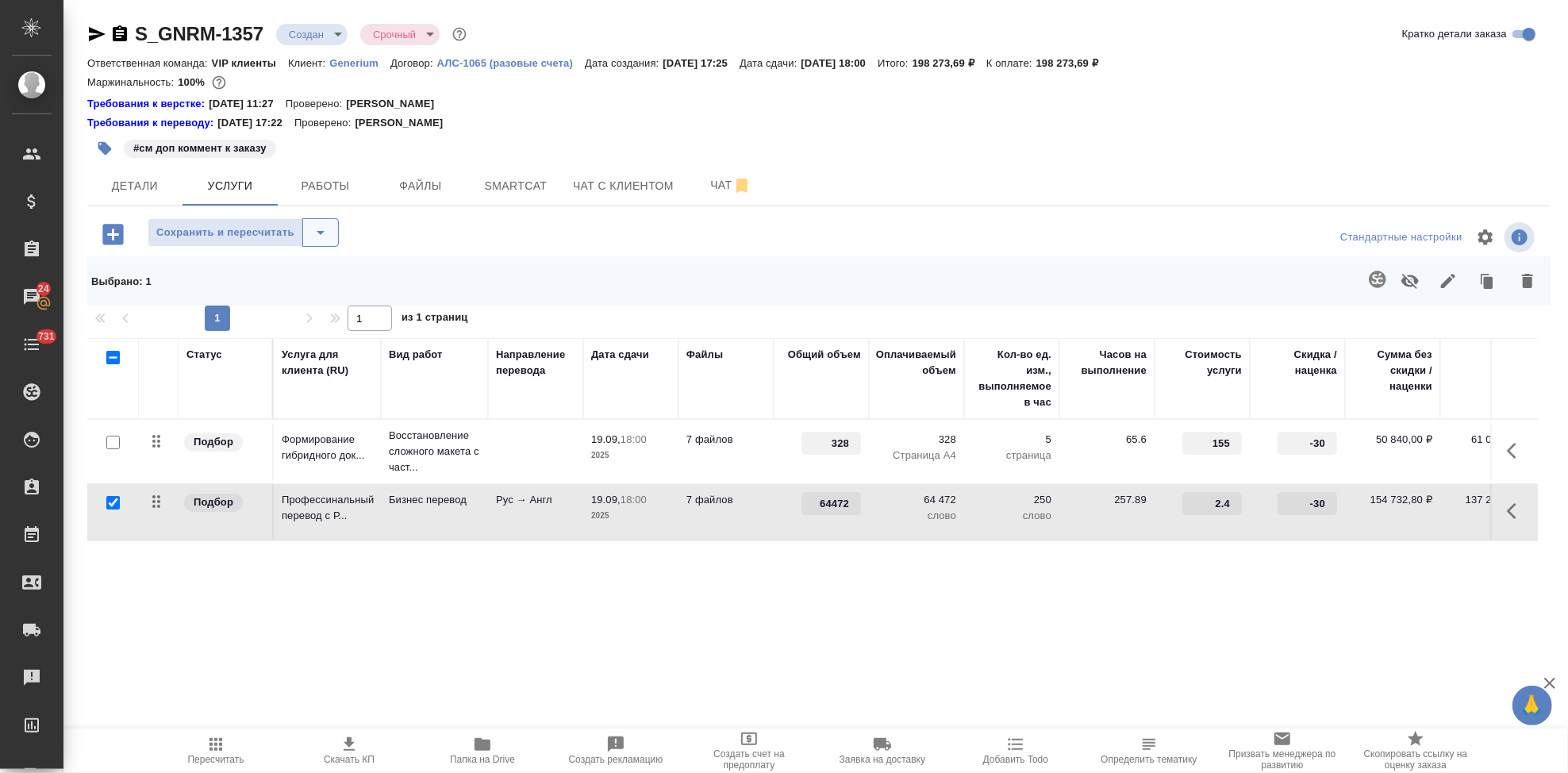
click at [318, 234] on icon "split button" at bounding box center [320, 232] width 19 height 19
click at [252, 261] on li "Сохранить" at bounding box center [242, 266] width 191 height 25
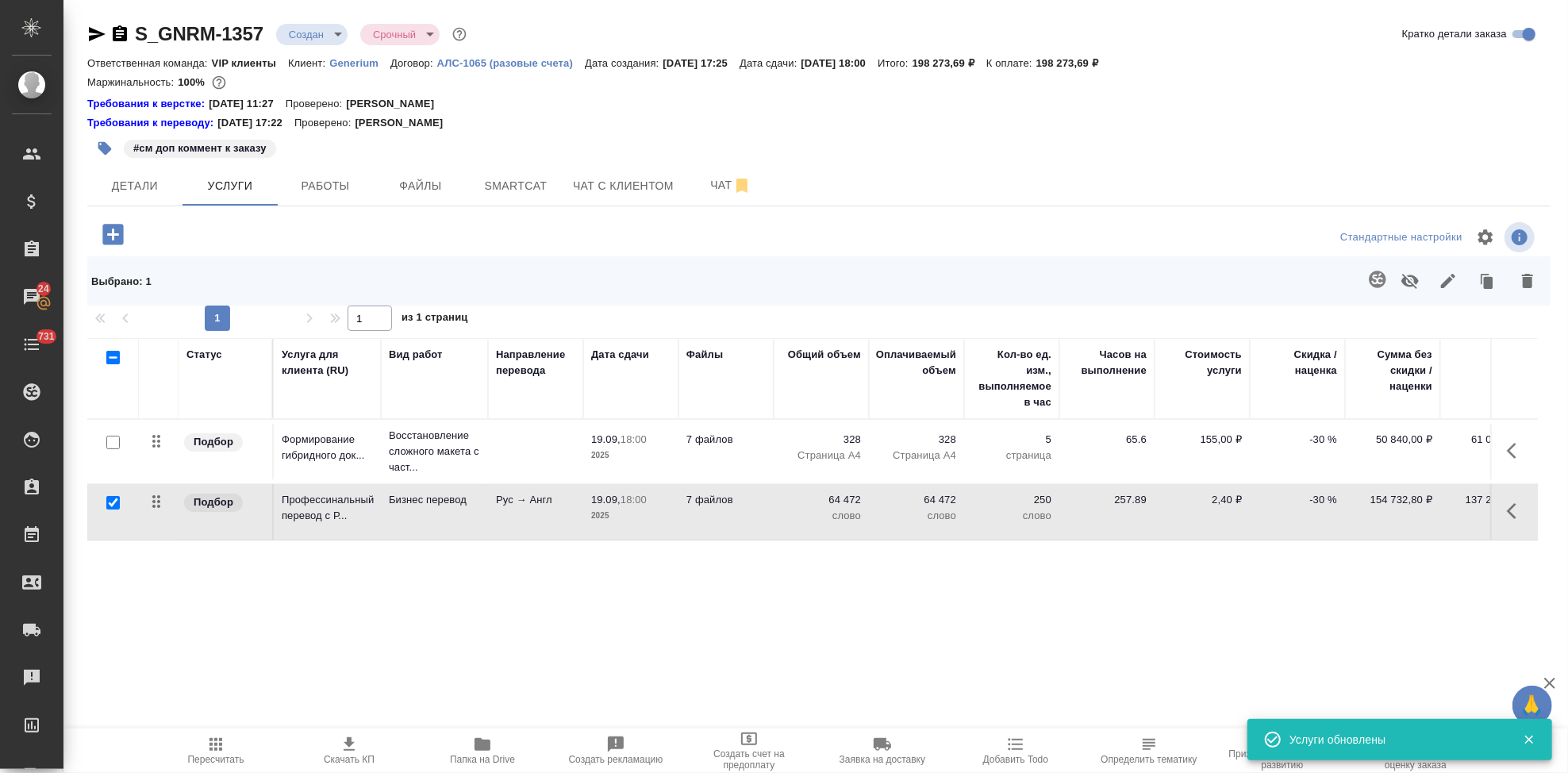
click at [224, 757] on span "Пересчитать" at bounding box center [216, 759] width 57 height 11
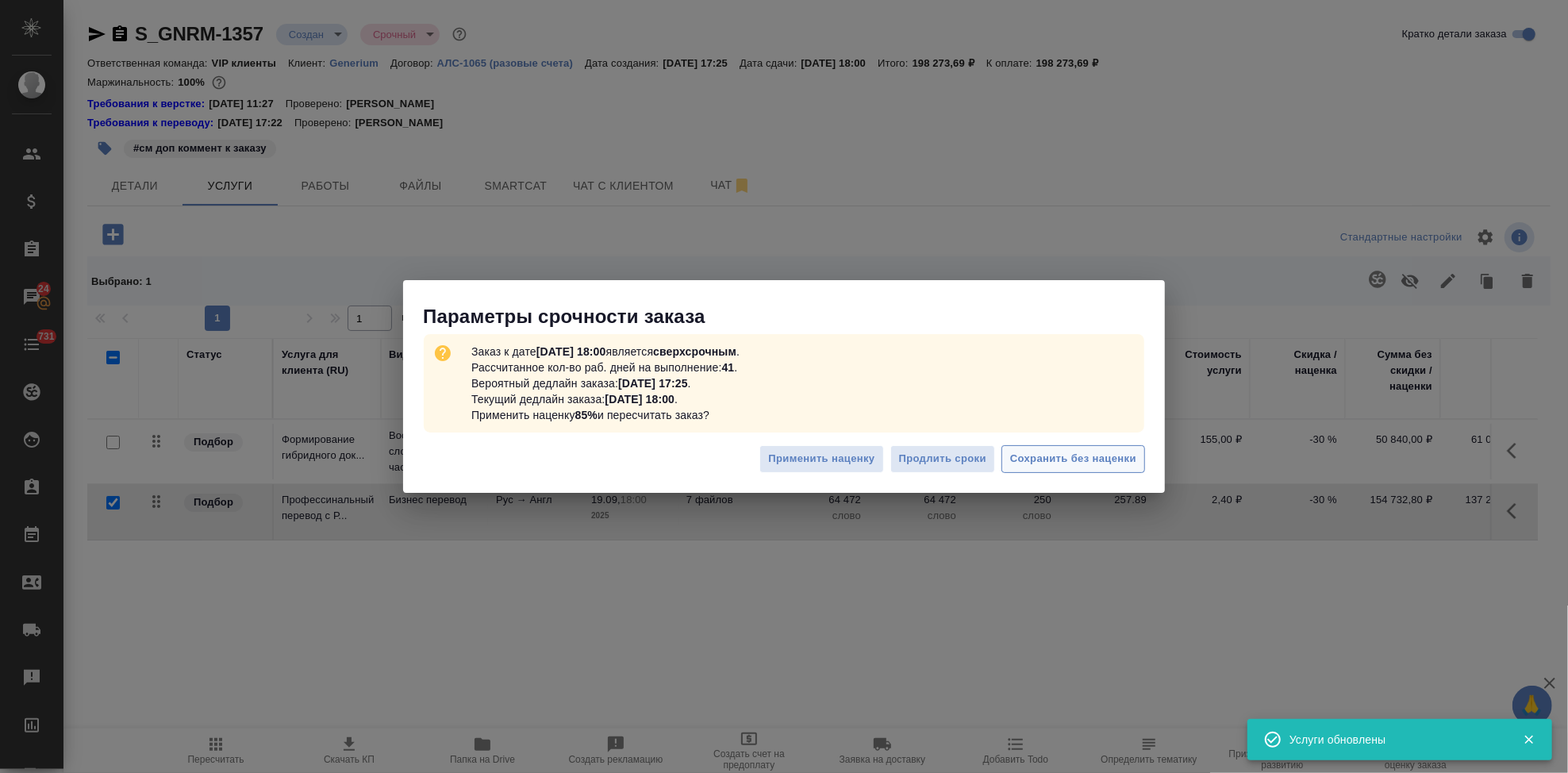
click at [1072, 460] on span "Сохранить без наценки" at bounding box center [1072, 460] width 126 height 19
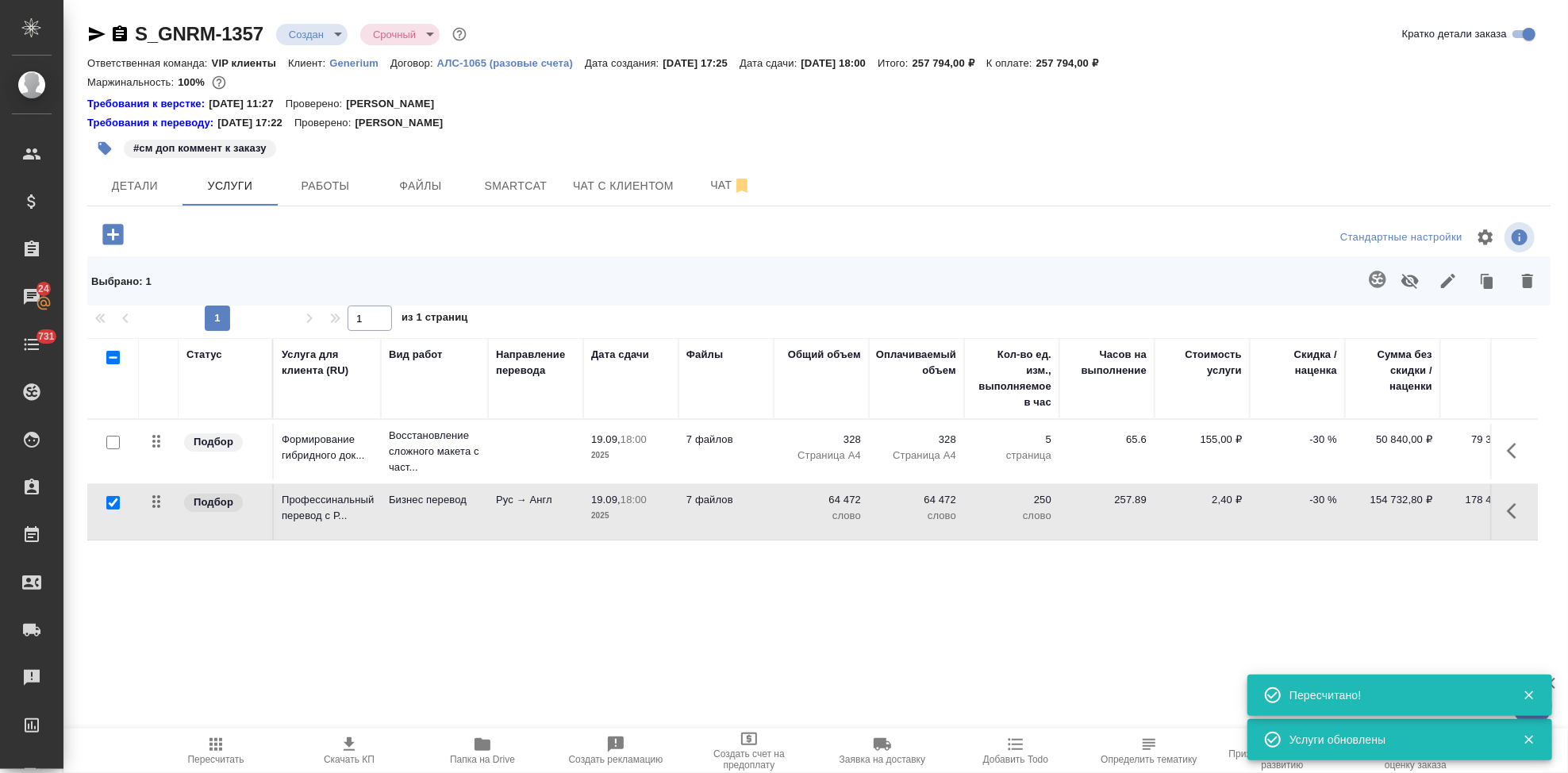
click at [346, 749] on icon "button" at bounding box center [349, 744] width 19 height 19
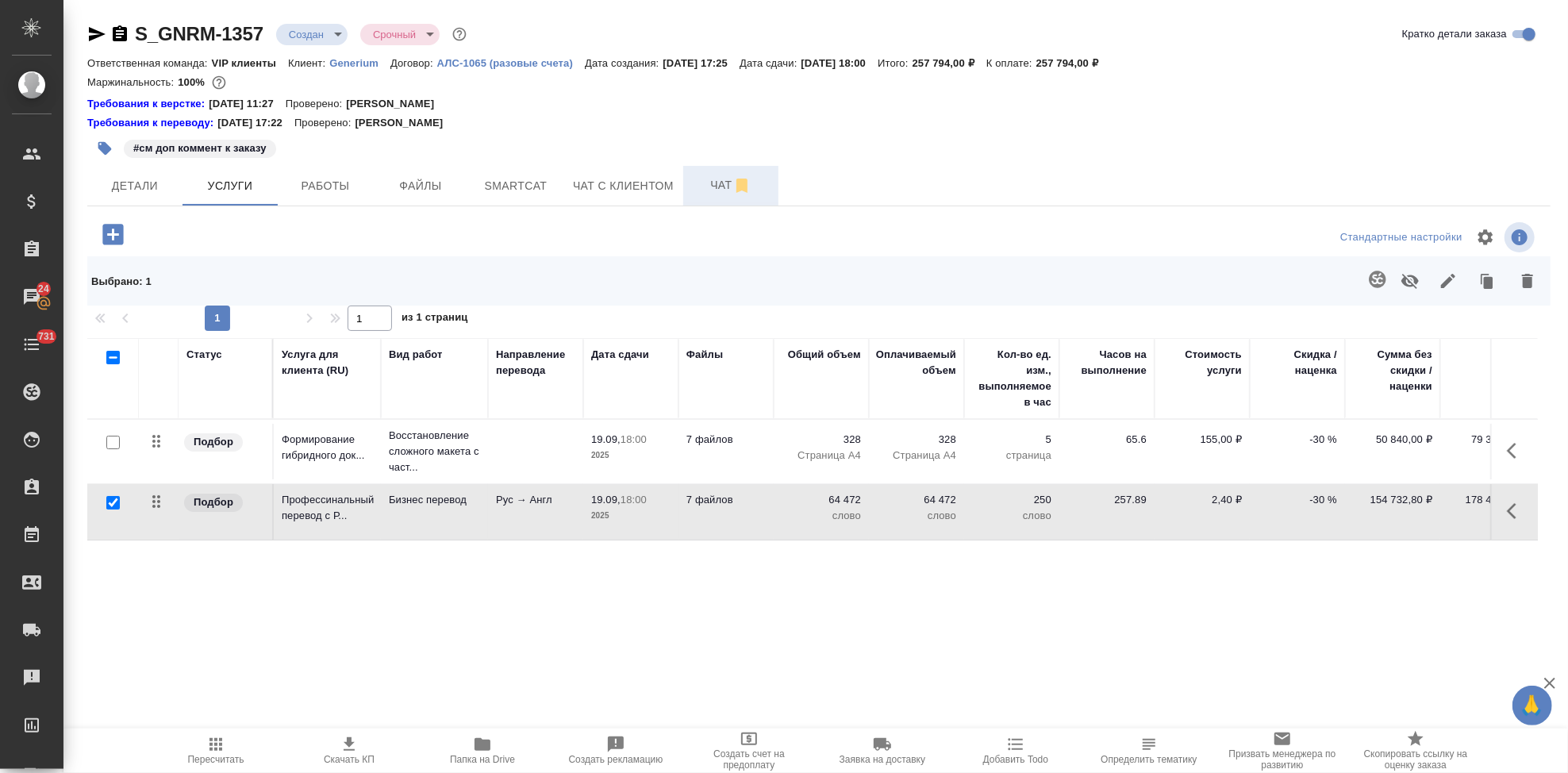
click at [715, 172] on button "Чат" at bounding box center [730, 185] width 95 height 40
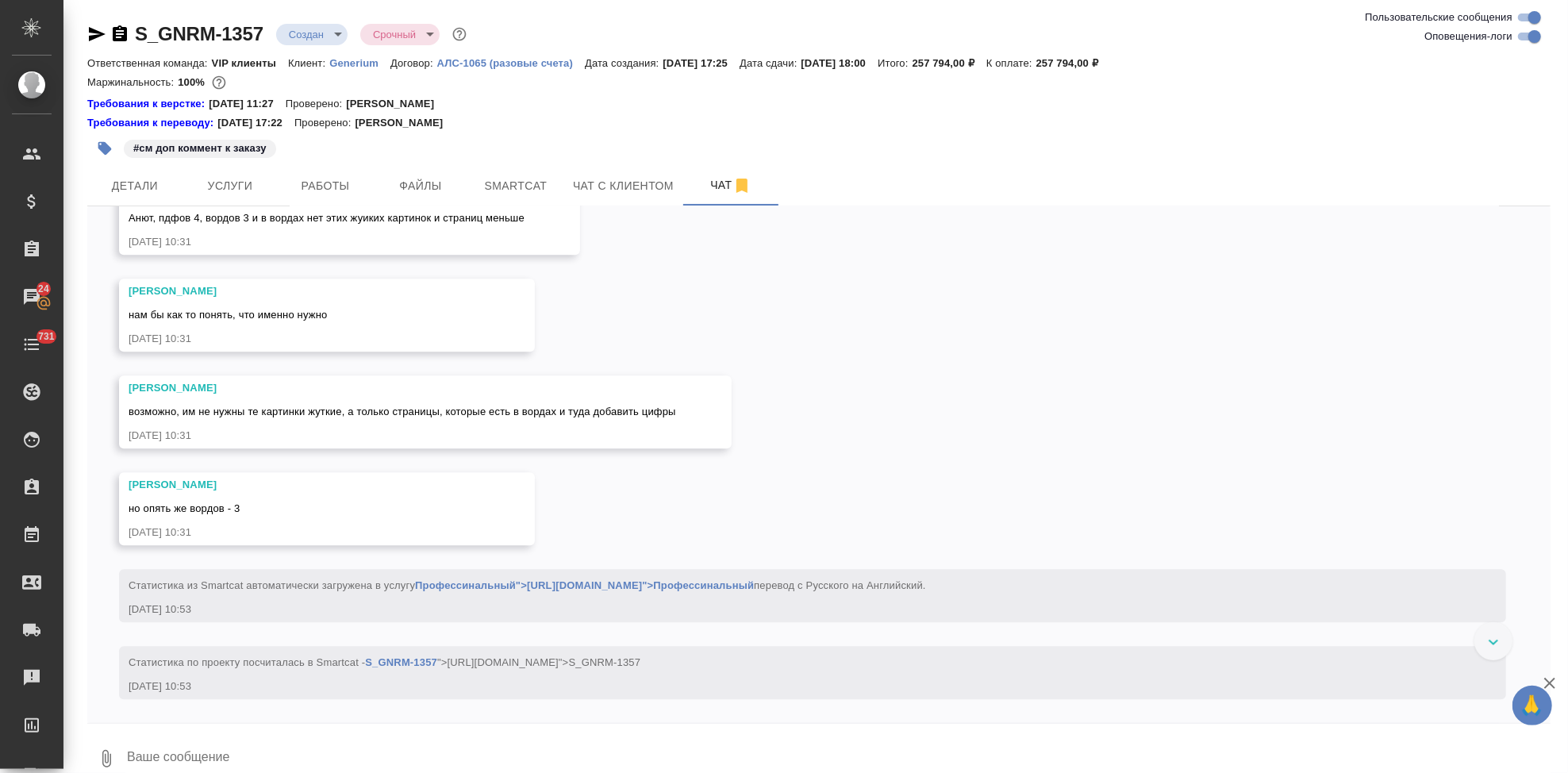
scroll to position [2994, 0]
drag, startPoint x: 675, startPoint y: 411, endPoint x: 212, endPoint y: 410, distance: 463.0
click at [212, 410] on span "возможно, им не нужны те картинки жуткие, а только страницы, которые есть в вор…" at bounding box center [402, 411] width 547 height 12
copy span "нужны те картинки жуткие, а только страницы, которые есть в вордах и туда добав…"
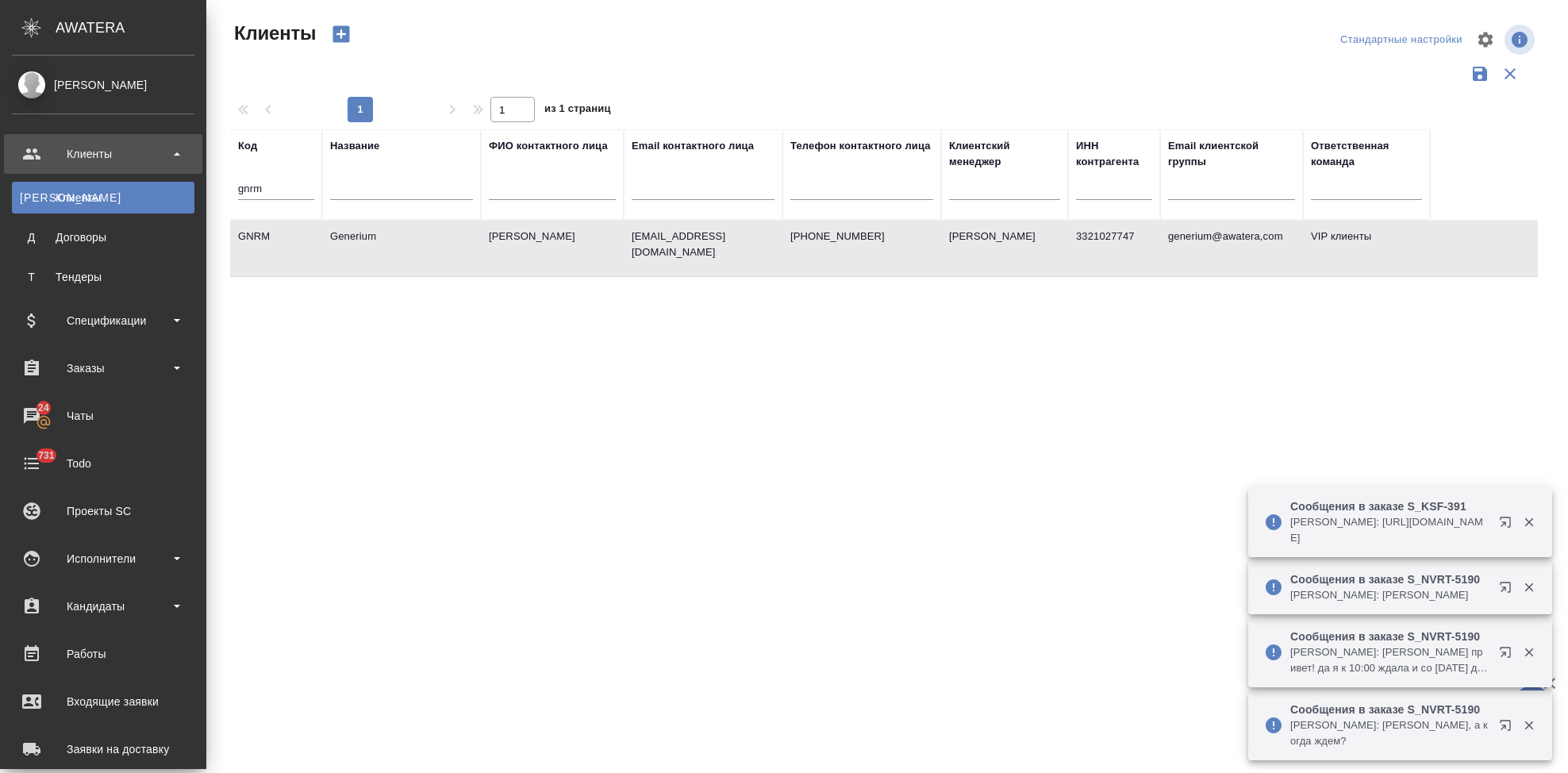
select select "RU"
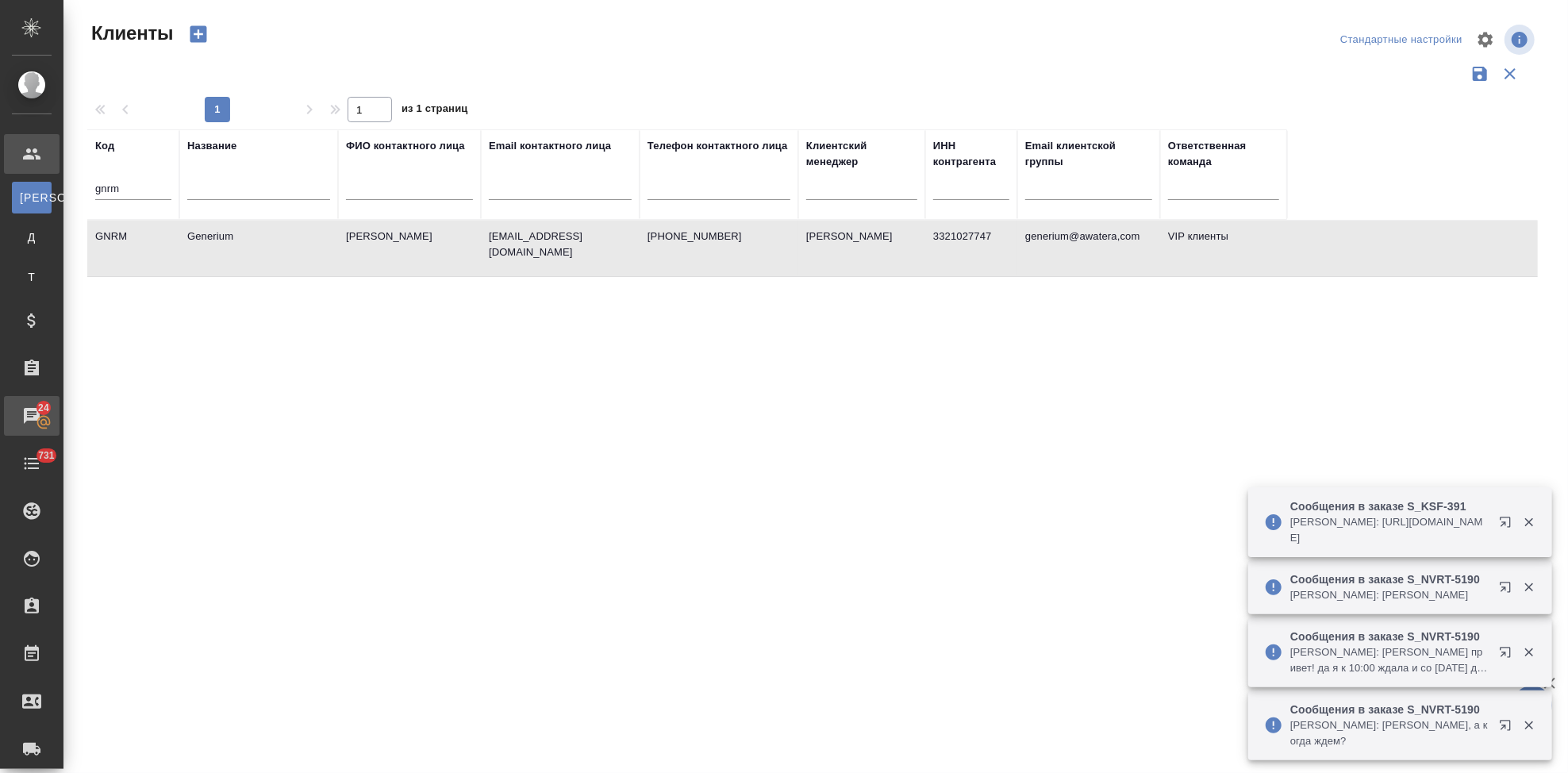
click at [21, 425] on div "Чаты" at bounding box center [12, 416] width 40 height 24
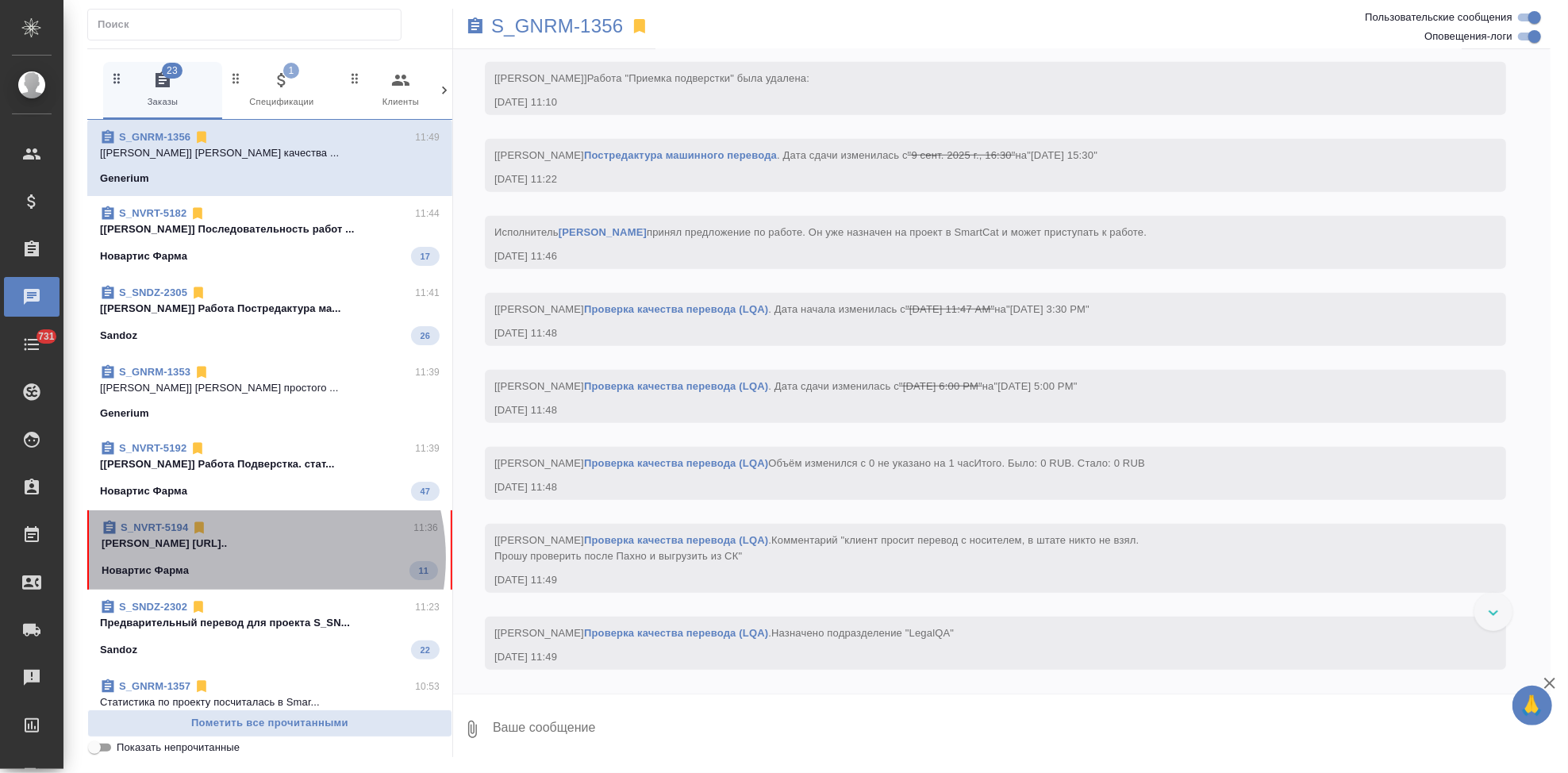
click at [230, 558] on span "S_NVRT-5194 11:36 [PERSON_NAME] [URL].. Новартис Фарма 11" at bounding box center [269, 549] width 336 height 60
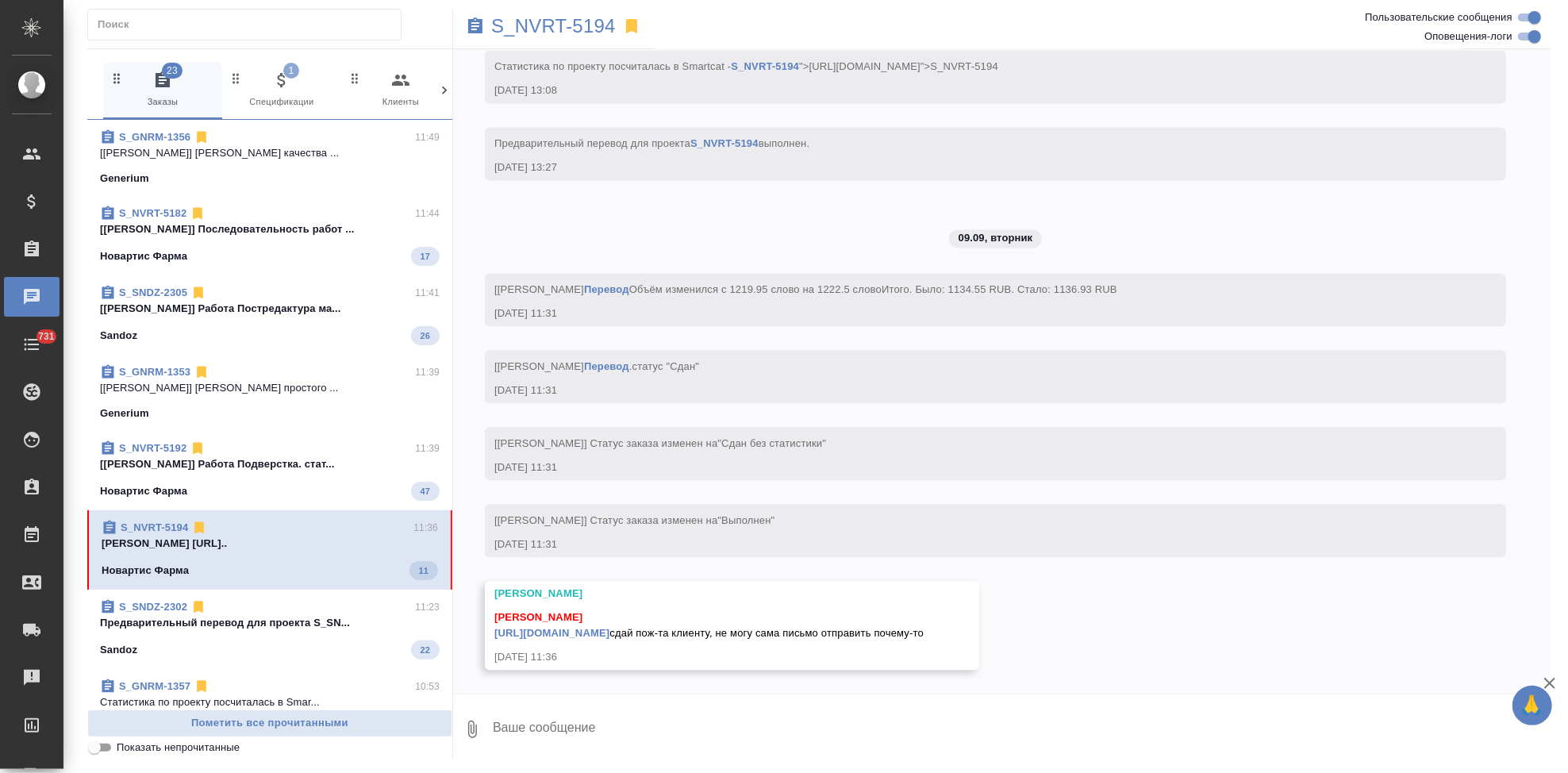
scroll to position [2730, 0]
click at [610, 627] on link "[URL][DOMAIN_NAME]" at bounding box center [551, 633] width 115 height 12
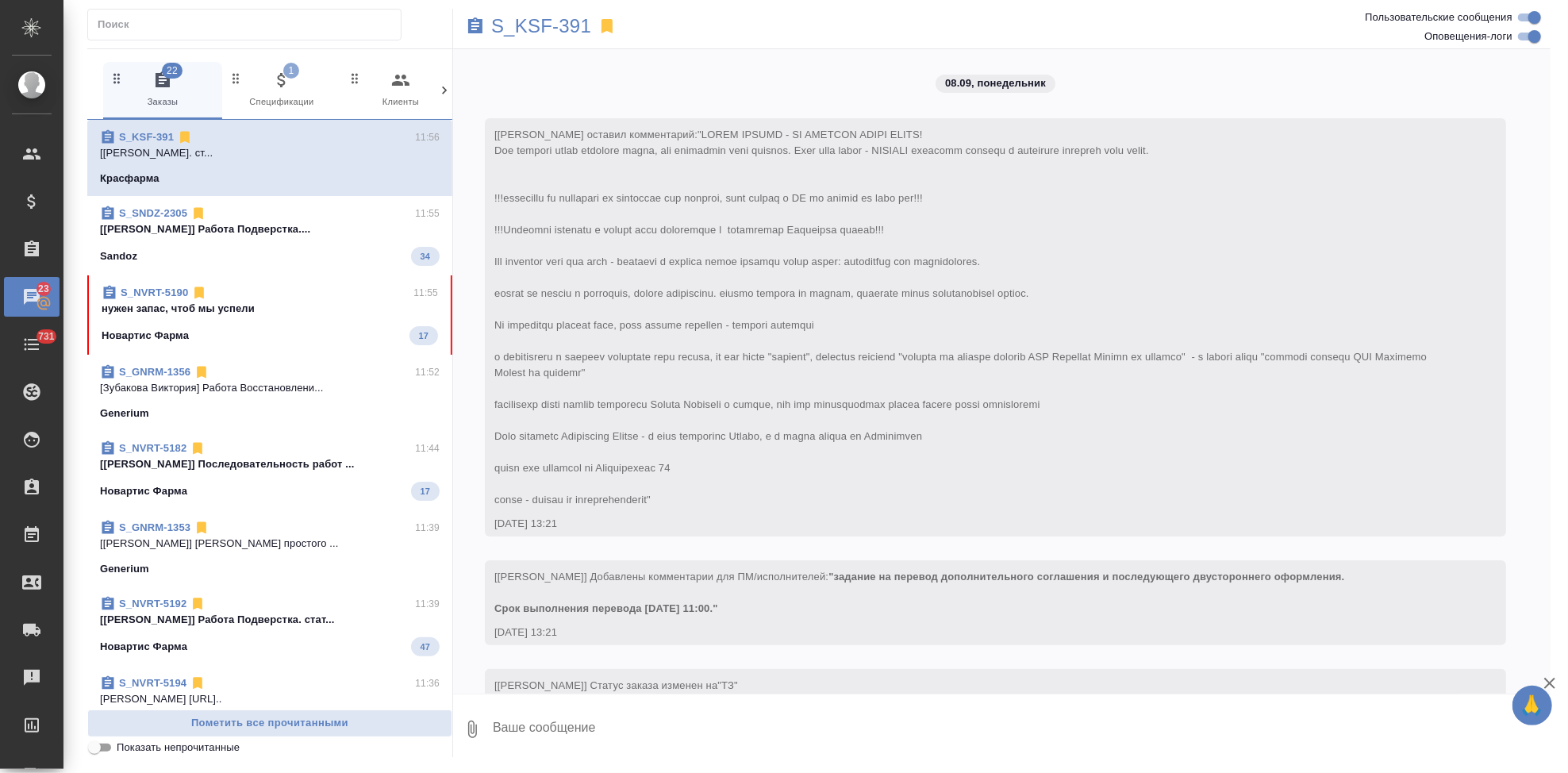
scroll to position [6977, 0]
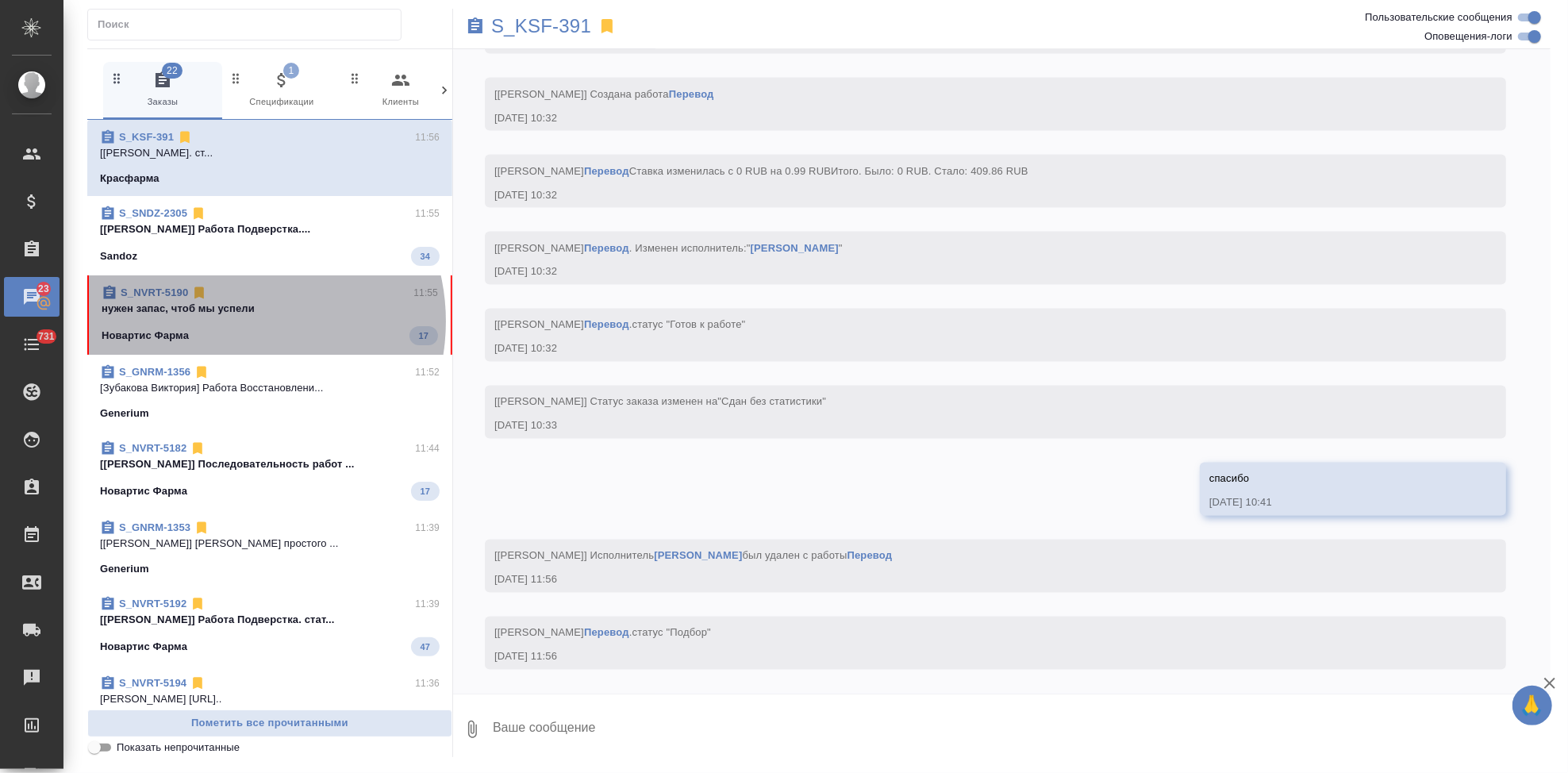
click at [234, 322] on span "S_NVRT-5190 11:55 нужен запас, чтоб мы успели Новартис Фарма 17" at bounding box center [269, 314] width 336 height 60
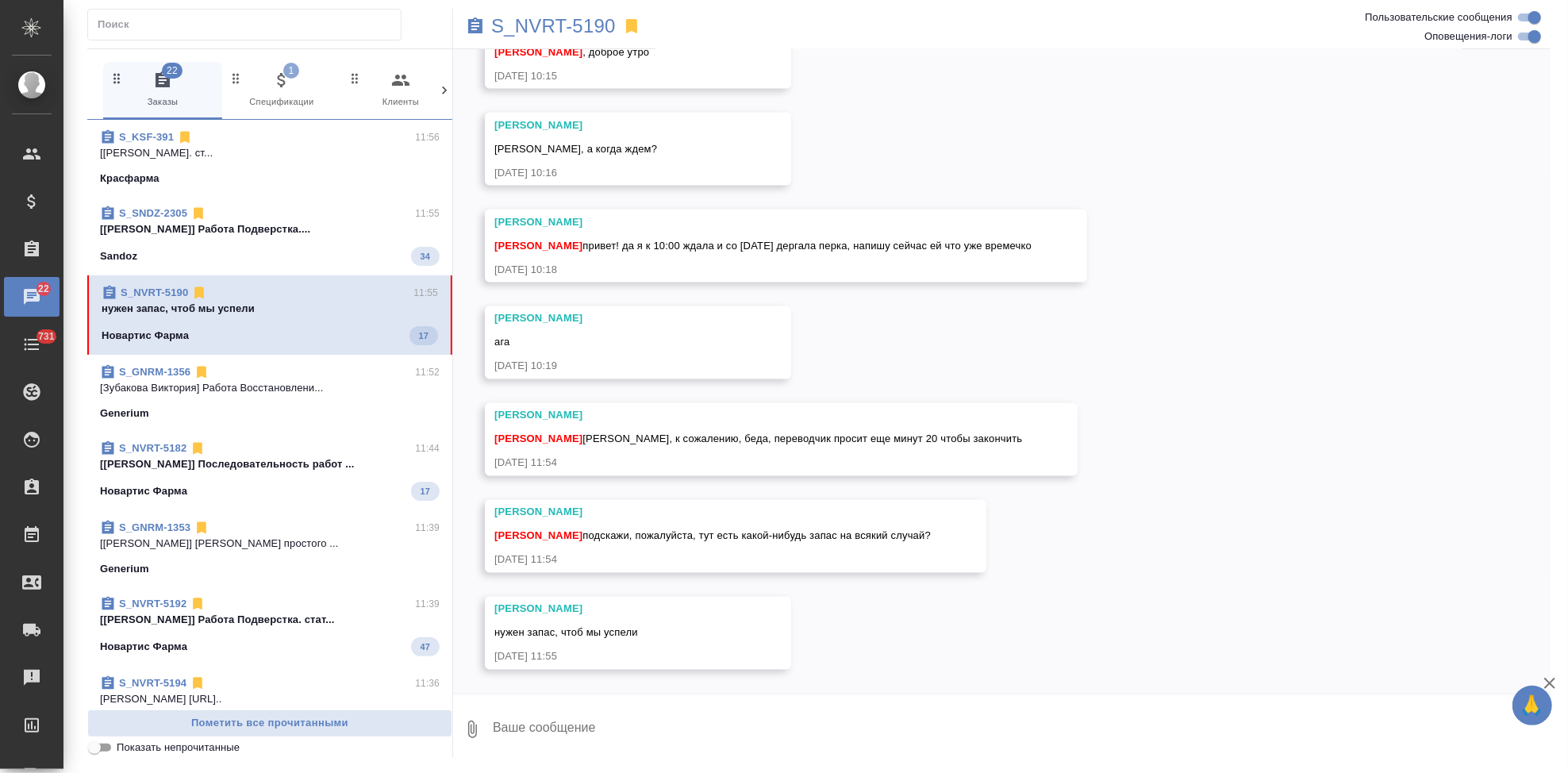
scroll to position [6842, 0]
click at [657, 732] on textarea at bounding box center [1021, 730] width 1059 height 54
paste textarea "можно до 9.09.25"
type textarea "тут продленный срок был. до 9.09.25"
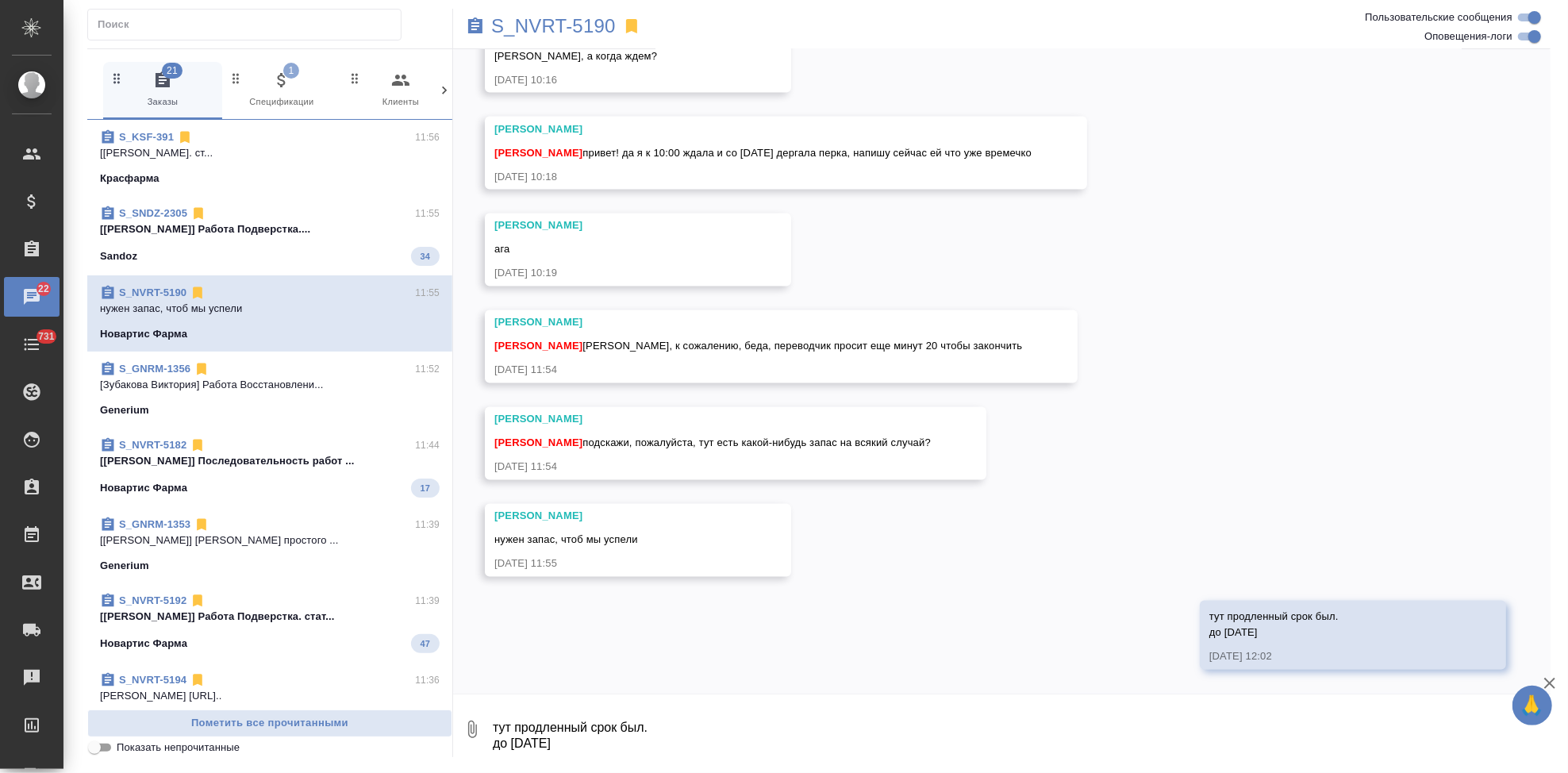
scroll to position [6934, 0]
